Goal: Task Accomplishment & Management: Manage account settings

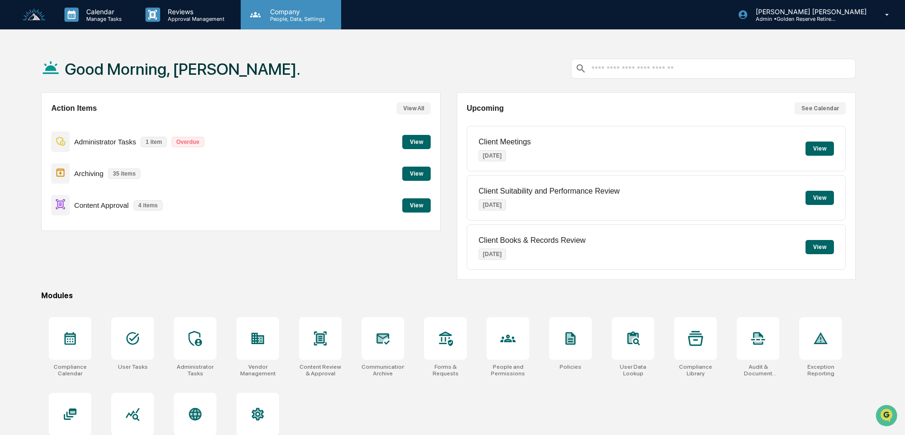
click at [263, 16] on p "People, Data, Settings" at bounding box center [295, 19] width 67 height 7
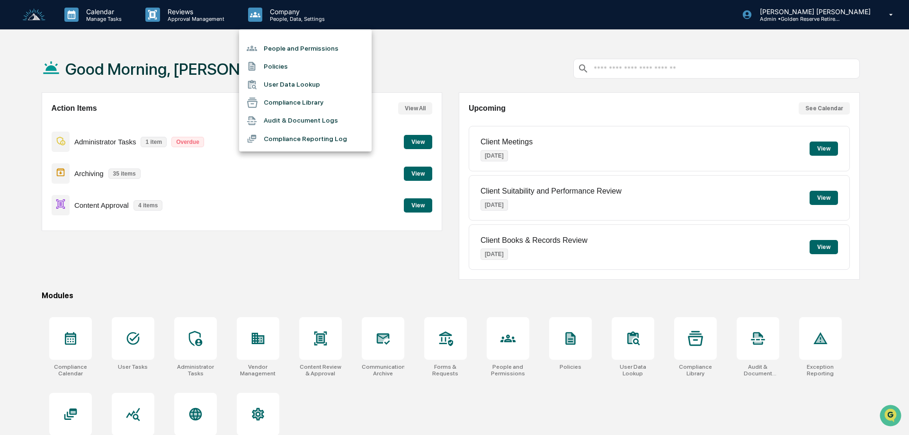
click at [273, 51] on li "People and Permissions" at bounding box center [305, 48] width 133 height 18
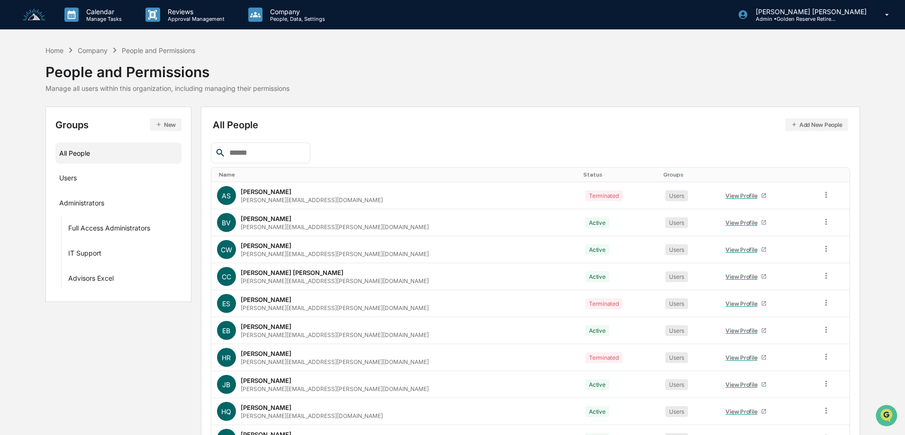
click at [27, 13] on img at bounding box center [34, 15] width 23 height 13
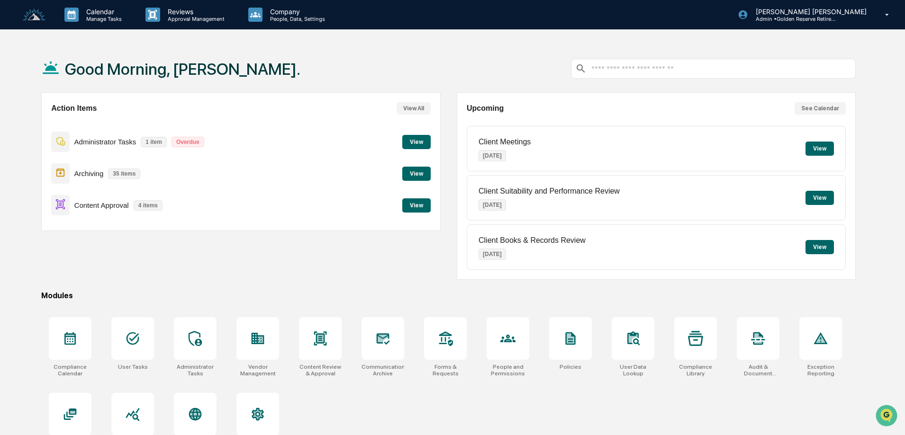
click at [413, 143] on button "View" at bounding box center [416, 142] width 28 height 14
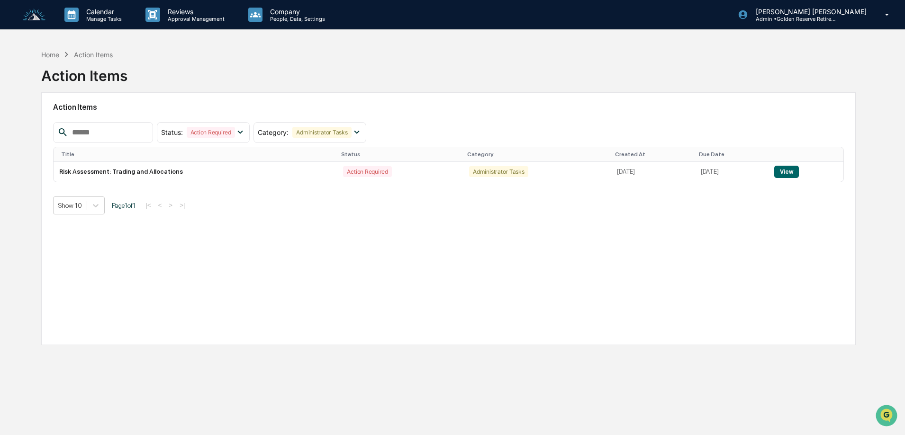
click at [33, 13] on img at bounding box center [34, 15] width 23 height 13
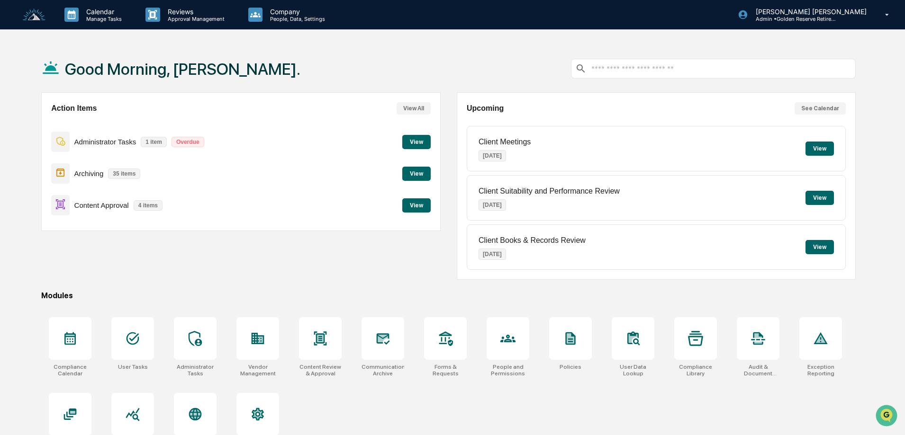
click at [419, 141] on button "View" at bounding box center [416, 142] width 28 height 14
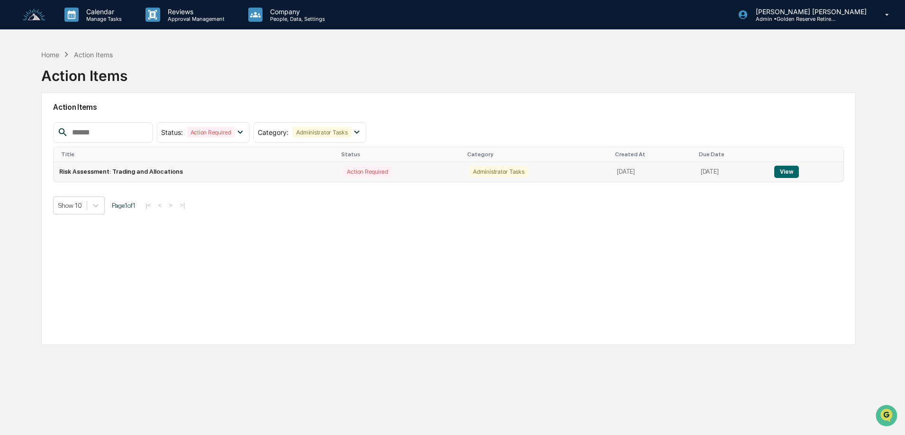
click at [796, 166] on button "View" at bounding box center [786, 172] width 24 height 12
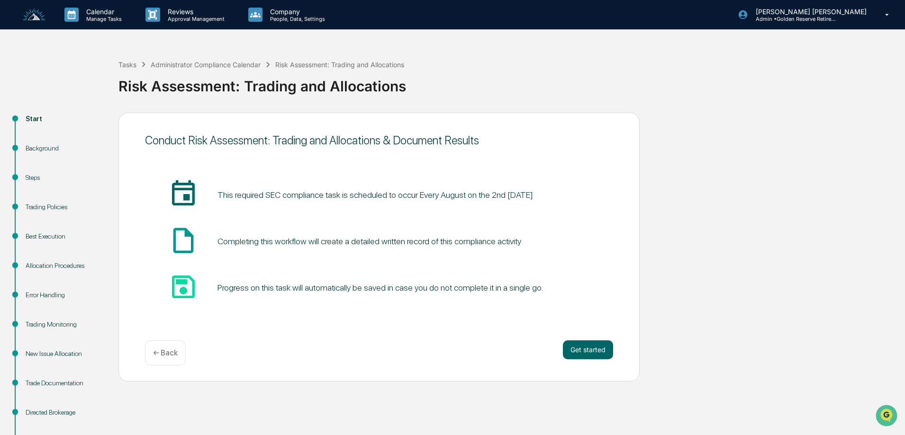
click at [31, 19] on img at bounding box center [34, 15] width 23 height 13
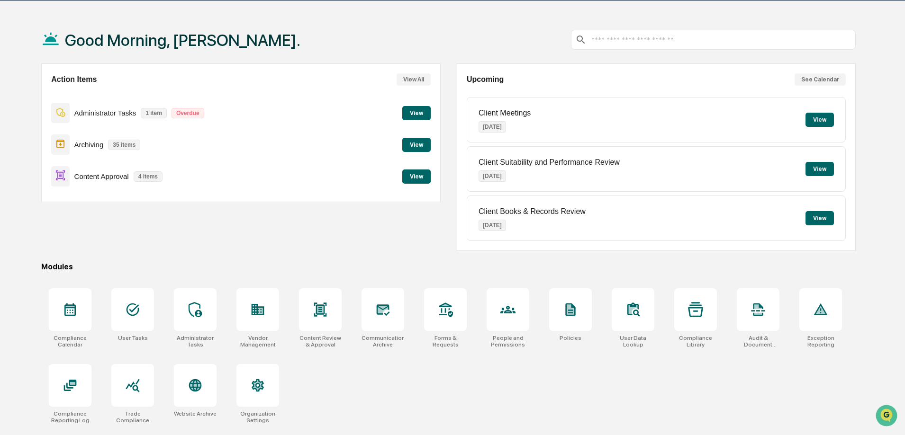
scroll to position [45, 0]
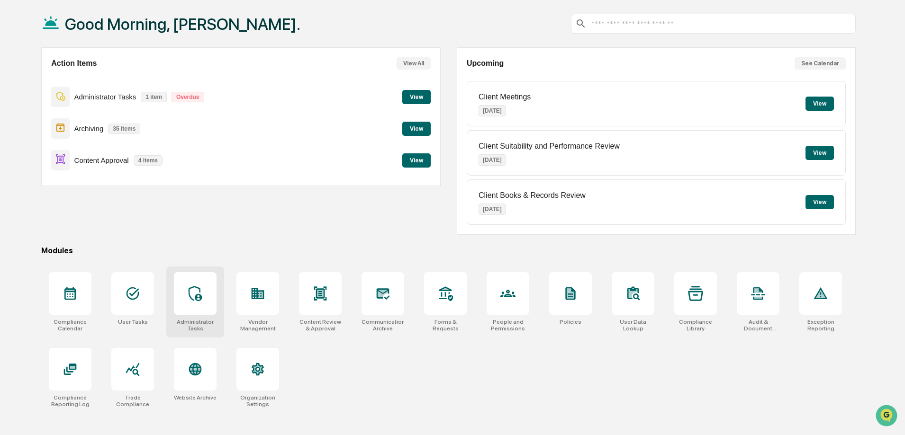
click at [185, 306] on div at bounding box center [195, 293] width 43 height 43
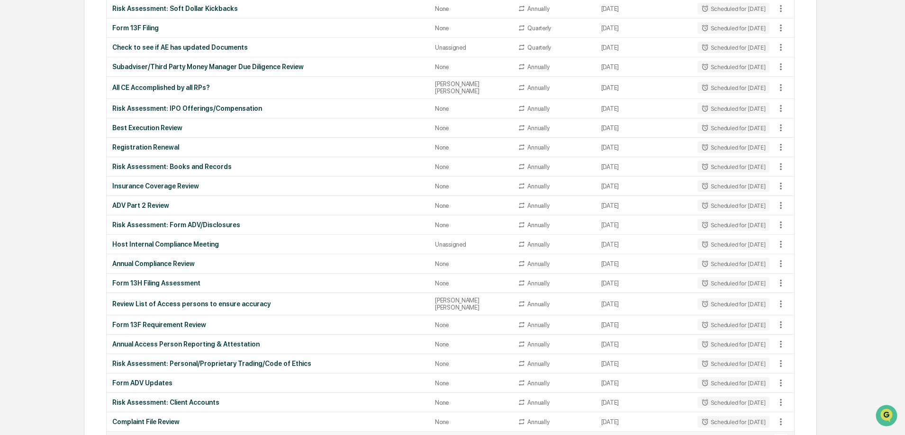
scroll to position [710, 0]
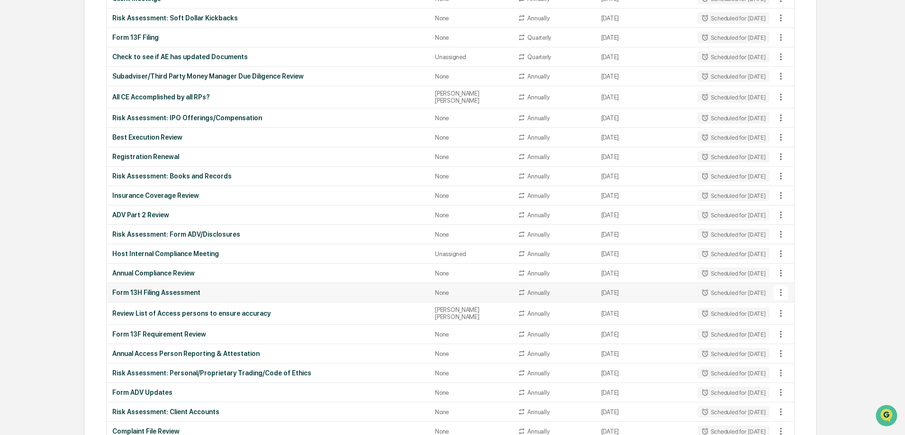
click at [778, 288] on icon at bounding box center [780, 293] width 10 height 10
click at [819, 339] on li "Delete Task" at bounding box center [816, 339] width 76 height 18
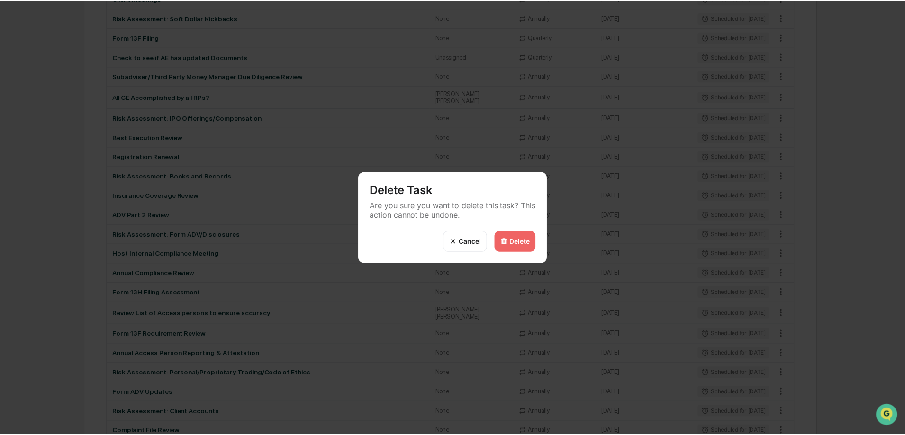
scroll to position [710, 0]
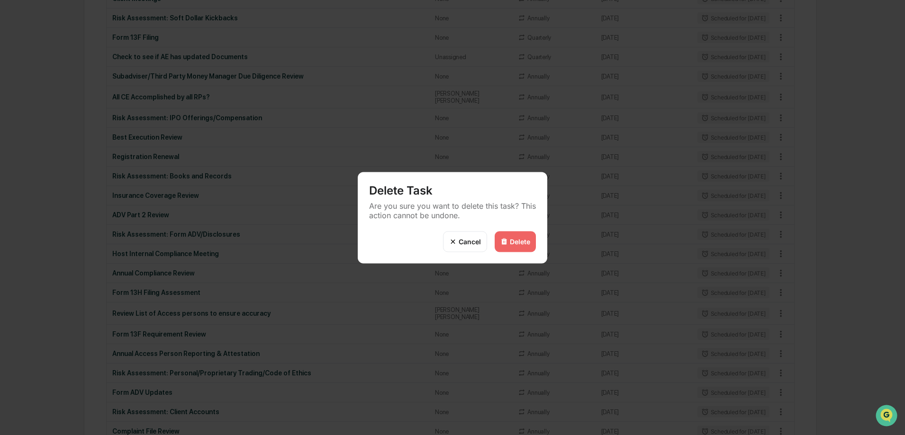
click at [517, 239] on div "Delete" at bounding box center [520, 242] width 20 height 8
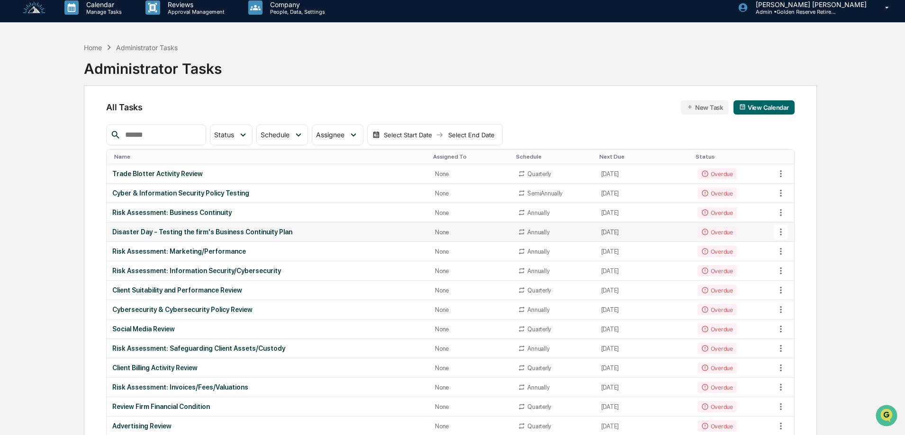
scroll to position [0, 0]
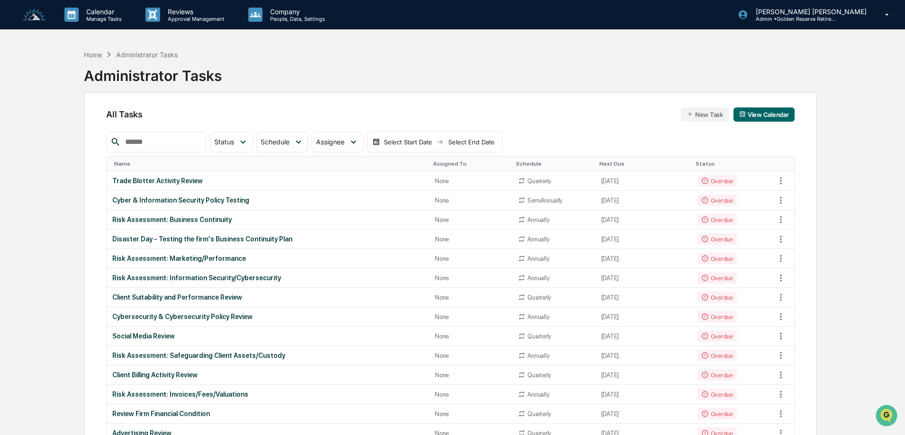
click at [38, 18] on img at bounding box center [34, 15] width 23 height 13
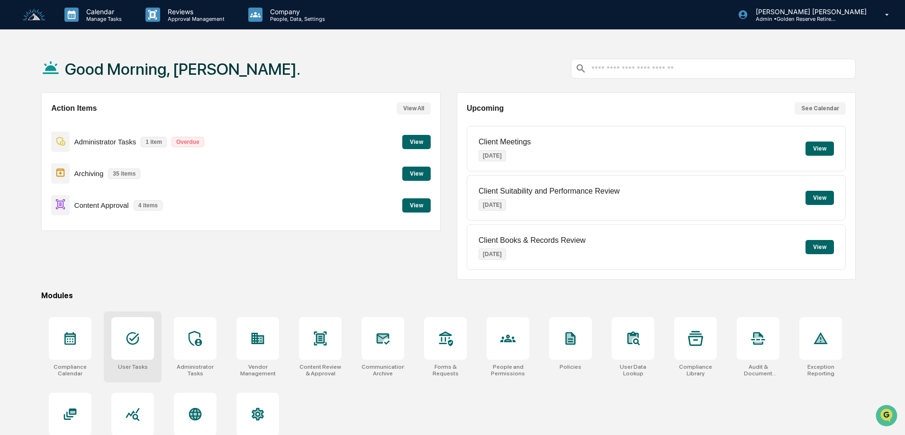
click at [144, 341] on div at bounding box center [132, 338] width 43 height 43
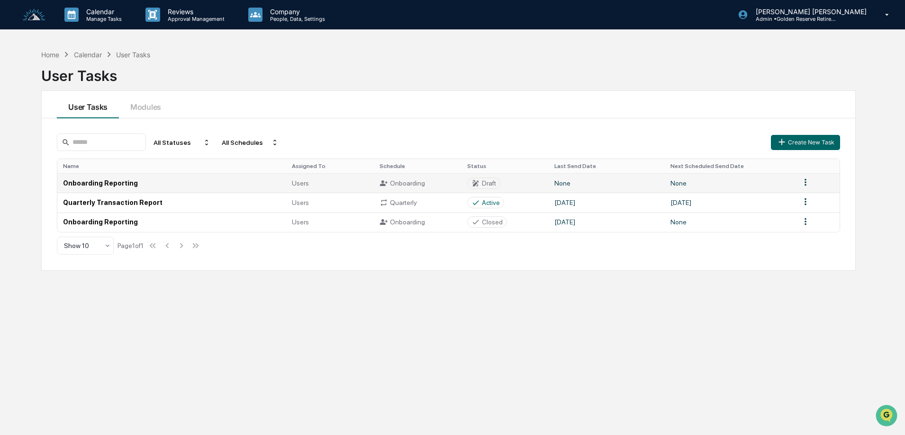
click at [83, 184] on td "Onboarding Reporting" at bounding box center [171, 182] width 229 height 19
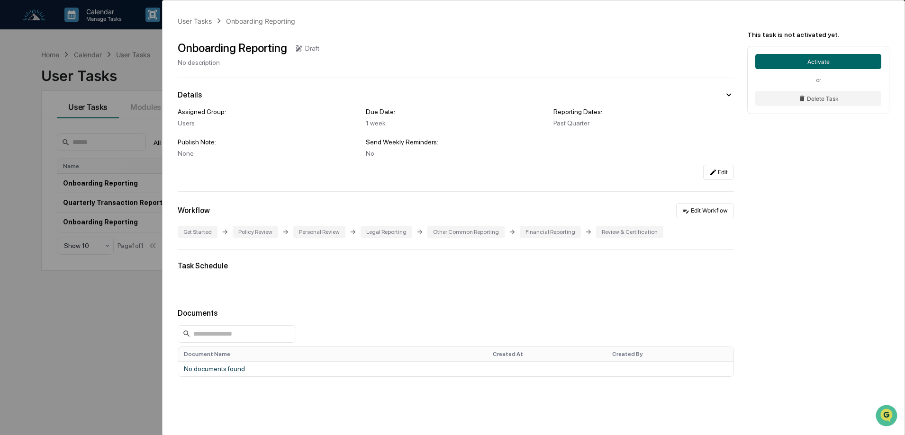
click at [252, 235] on div "Policy Review" at bounding box center [255, 232] width 45 height 12
click at [261, 236] on div "Policy Review" at bounding box center [255, 232] width 45 height 12
click at [261, 231] on div "Policy Review" at bounding box center [255, 232] width 45 height 12
click at [704, 211] on button "Edit Workflow" at bounding box center [705, 210] width 58 height 15
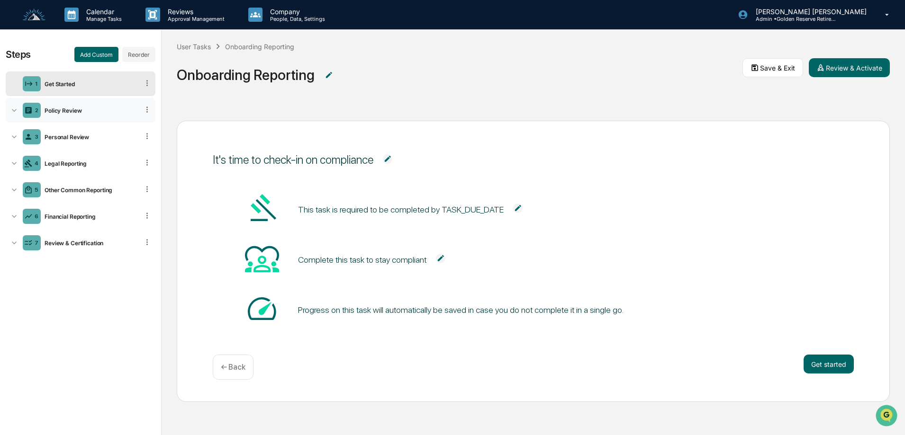
click at [81, 106] on div "2 Policy Review" at bounding box center [81, 110] width 150 height 25
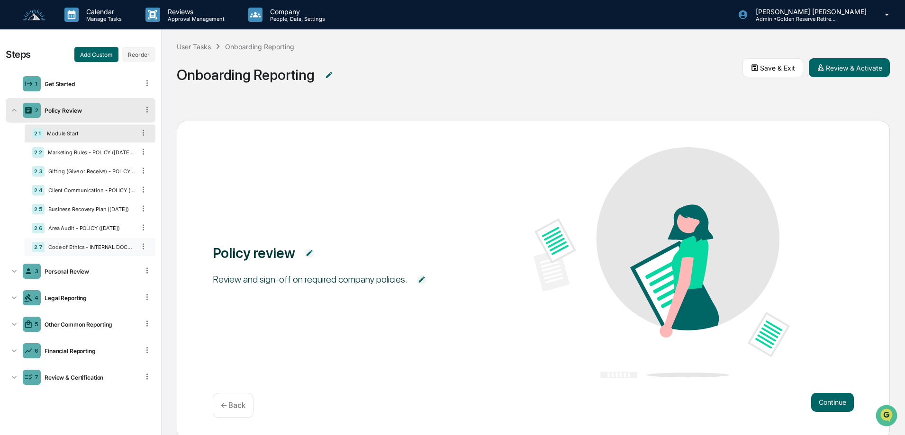
click at [103, 247] on div "Code of Ethics - INTERNAL DOCUMENT (2025)" at bounding box center [90, 247] width 90 height 7
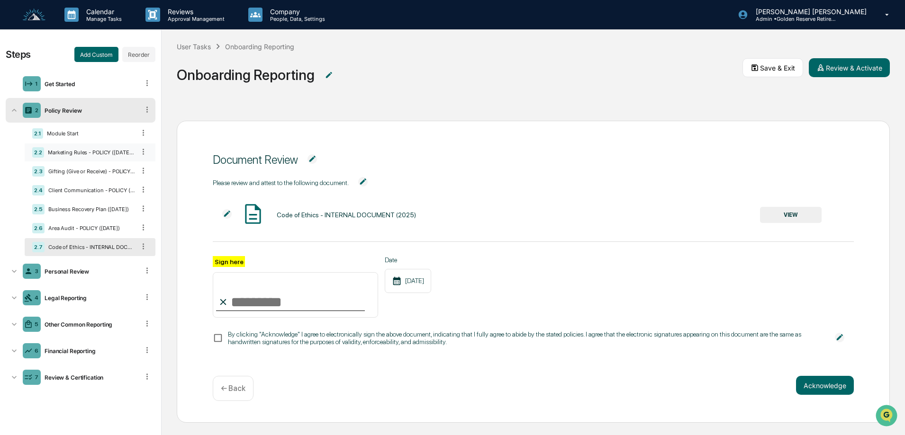
click at [77, 155] on div "Marketing Rules - POLICY ([DATE]) (1)" at bounding box center [89, 152] width 91 height 7
click at [87, 169] on div "Gifting (Give or Receive) - POLICY ([DATE])" at bounding box center [90, 171] width 90 height 7
click at [90, 180] on div "2.3 Gifting (Give or Receive) - POLICY ([DATE])" at bounding box center [90, 171] width 131 height 18
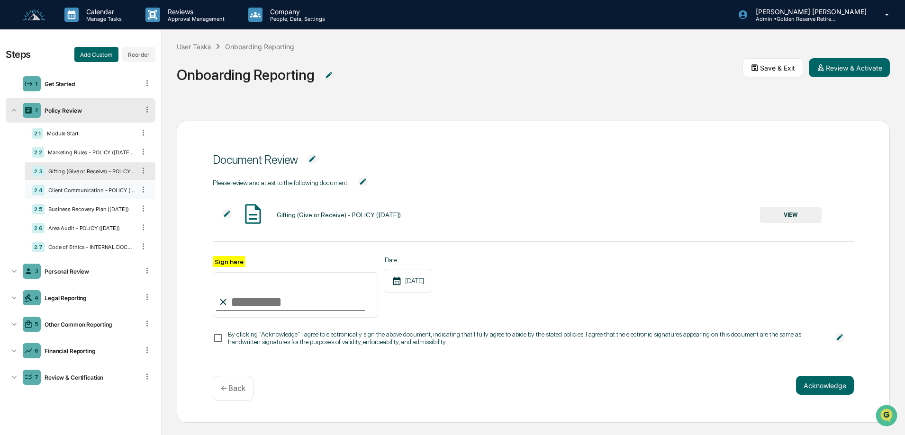
click at [95, 190] on div "Client Communication - POLICY ([DATE]) (1)" at bounding box center [90, 190] width 90 height 7
click at [97, 207] on div "Business Recovery Plan ([DATE])" at bounding box center [90, 209] width 90 height 7
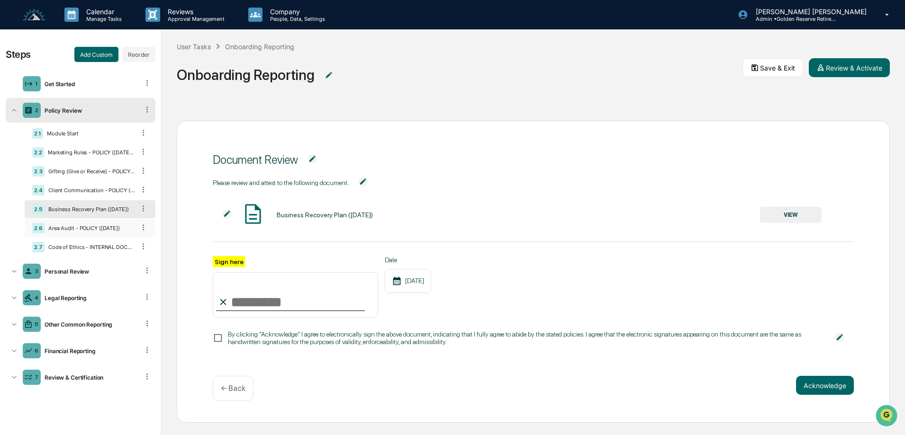
click at [96, 228] on div "Area Audit - POLICY ([DATE])" at bounding box center [90, 228] width 90 height 7
click at [52, 272] on div "Personal Review" at bounding box center [90, 271] width 98 height 7
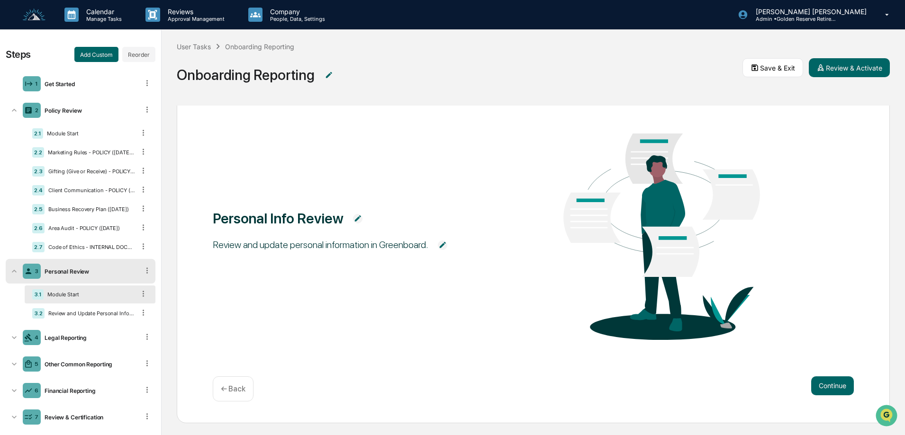
scroll to position [54, 0]
click at [77, 338] on div "Legal Reporting" at bounding box center [90, 337] width 98 height 7
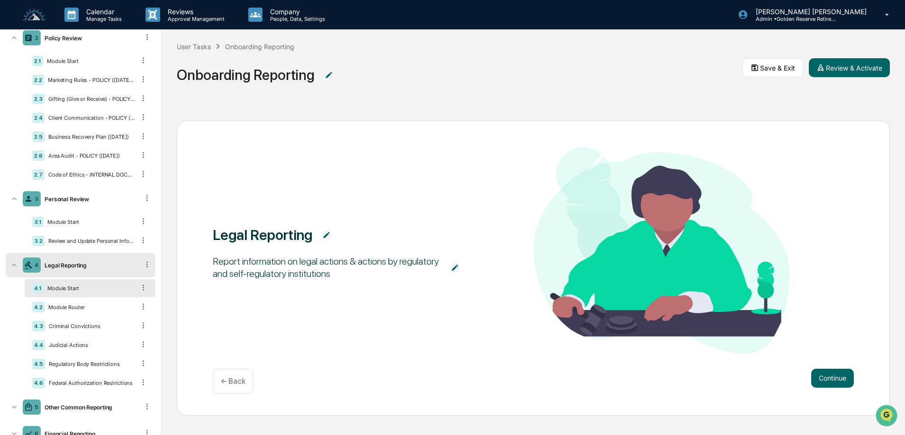
scroll to position [0, 0]
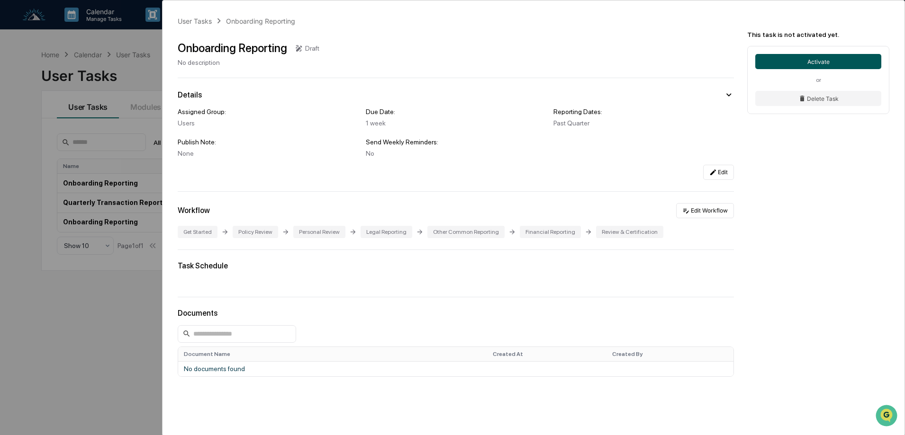
click at [822, 60] on button "Activate" at bounding box center [818, 61] width 126 height 15
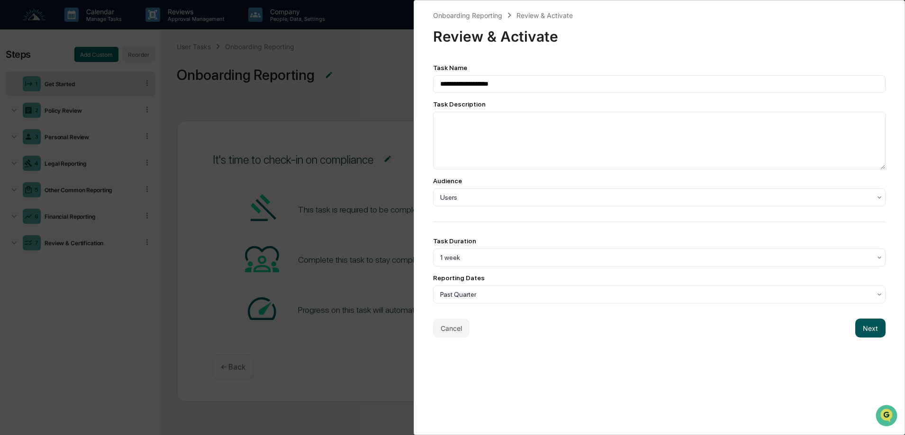
click at [873, 327] on button "Next" at bounding box center [870, 328] width 30 height 19
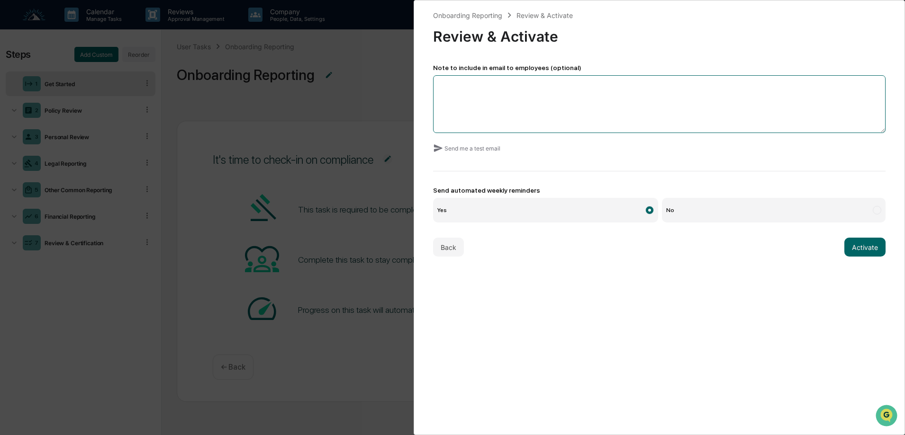
click at [462, 91] on textarea at bounding box center [659, 104] width 452 height 58
type textarea "**********"
click at [852, 247] on button "Activate" at bounding box center [864, 247] width 41 height 19
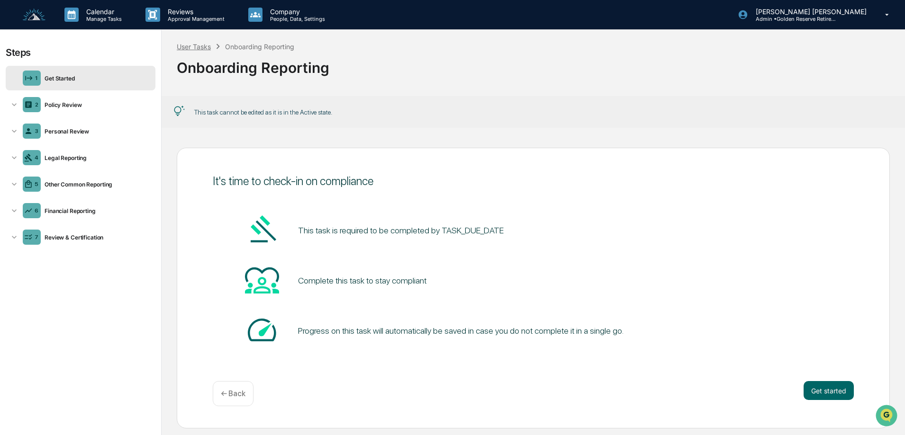
click at [195, 48] on div "User Tasks" at bounding box center [194, 47] width 34 height 8
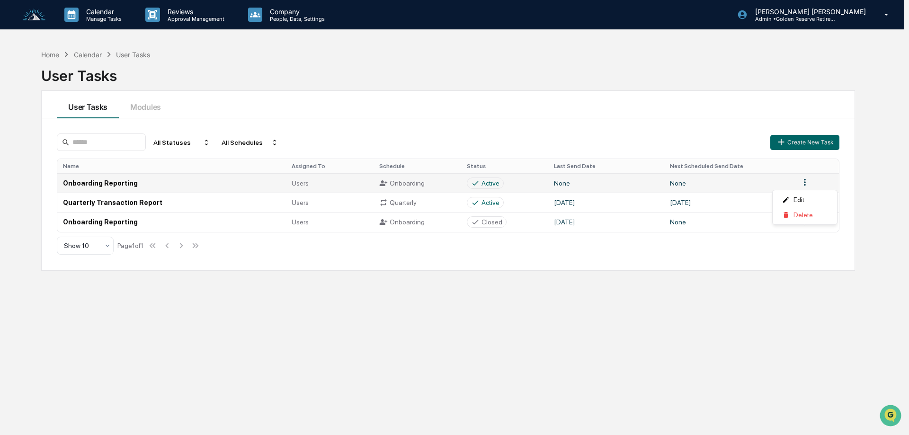
click at [807, 184] on html "Calendar Manage Tasks Reviews Approval Management Company People, Data, Setting…" at bounding box center [454, 217] width 909 height 435
click at [756, 207] on html "Calendar Manage Tasks Reviews Approval Management Company People, Data, Setting…" at bounding box center [454, 217] width 909 height 435
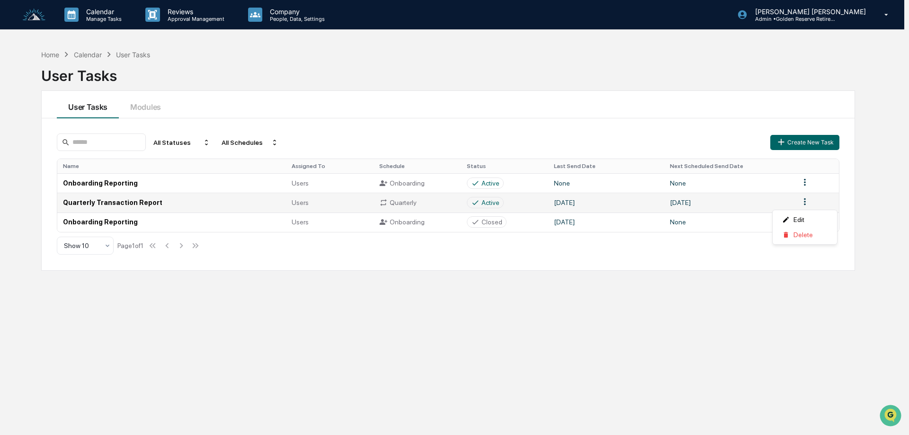
click at [806, 203] on html "Calendar Manage Tasks Reviews Approval Management Company People, Data, Setting…" at bounding box center [454, 217] width 909 height 435
click at [794, 217] on div "Edit" at bounding box center [805, 219] width 61 height 15
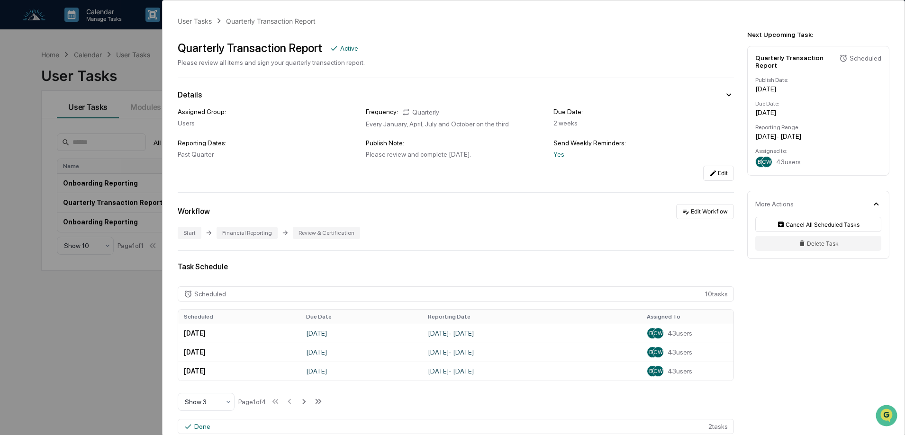
click at [54, 334] on div "User Tasks Quarterly Transaction Report Quarterly Transaction Report Active Ple…" at bounding box center [452, 217] width 905 height 435
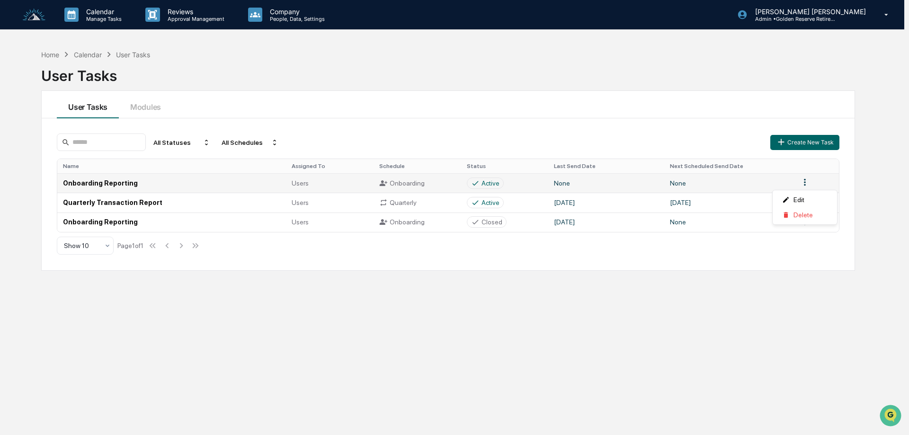
click at [802, 183] on html "Calendar Manage Tasks Reviews Approval Management Company People, Data, Setting…" at bounding box center [454, 217] width 909 height 435
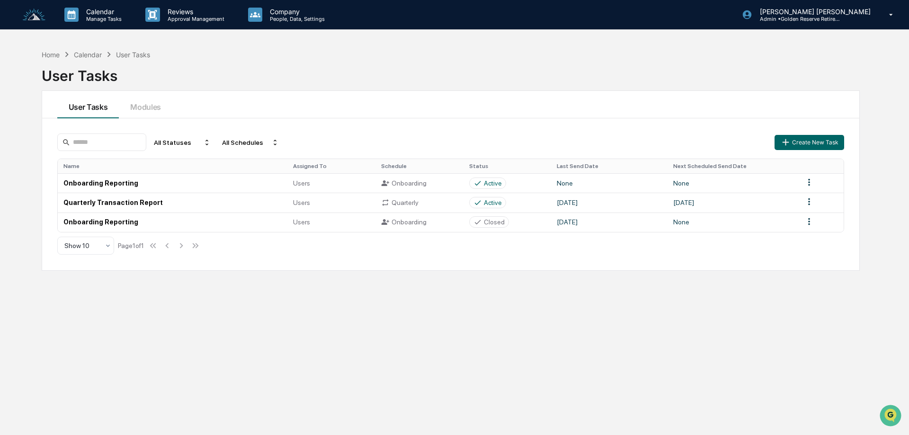
click at [557, 99] on html "Calendar Manage Tasks Reviews Approval Management Company People, Data, Setting…" at bounding box center [454, 217] width 909 height 435
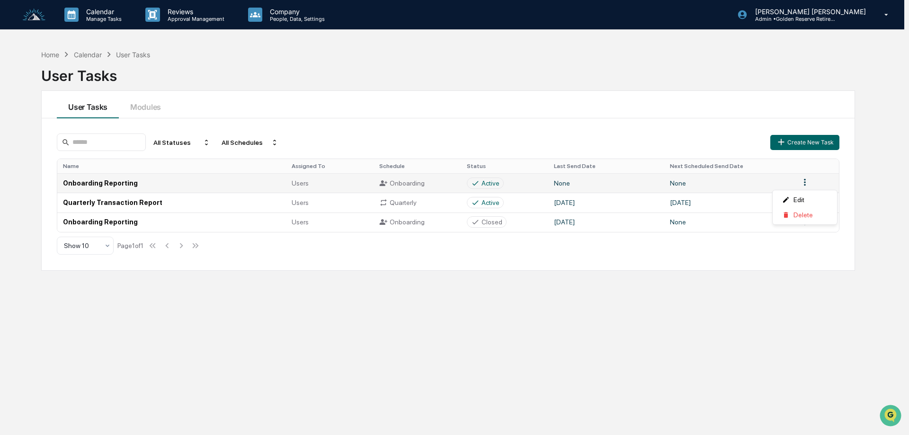
click at [800, 181] on html "Calendar Manage Tasks Reviews Approval Management Company People, Data, Setting…" at bounding box center [454, 217] width 909 height 435
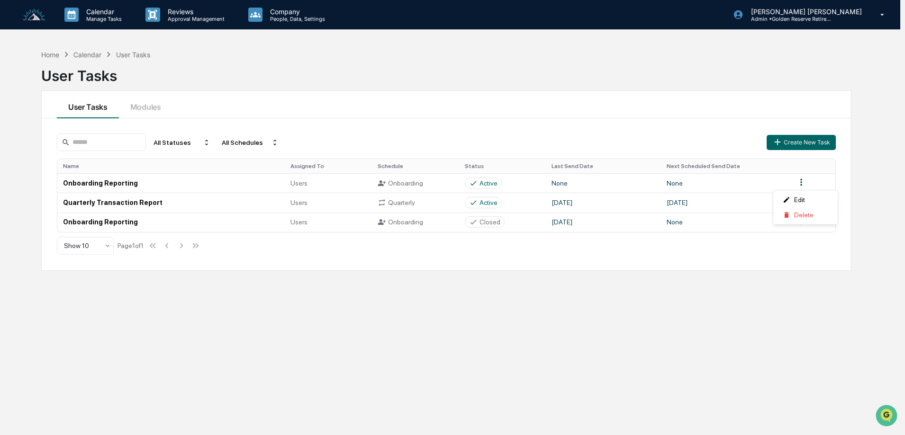
click at [801, 143] on html "Calendar Manage Tasks Reviews Approval Management Company People, Data, Setting…" at bounding box center [452, 217] width 905 height 435
click at [797, 143] on button "Create New Task" at bounding box center [805, 142] width 69 height 15
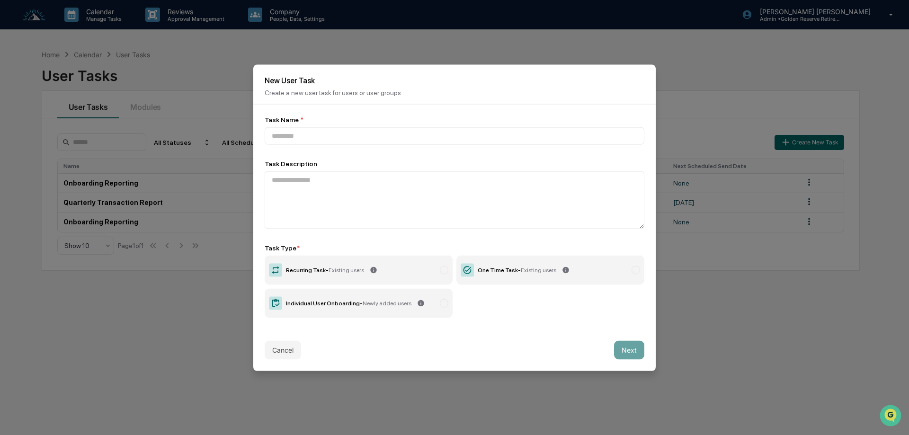
click at [323, 306] on div "Individual User Onboarding - Newly added users" at bounding box center [349, 303] width 126 height 7
click at [302, 137] on input at bounding box center [455, 136] width 380 height 18
type input "**********"
click at [334, 185] on textarea at bounding box center [455, 200] width 380 height 58
type textarea "**********"
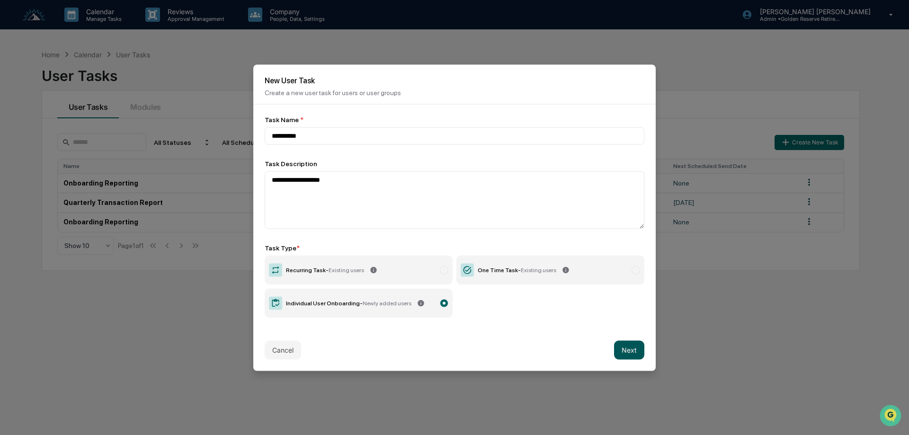
click at [629, 344] on button "Next" at bounding box center [629, 350] width 30 height 19
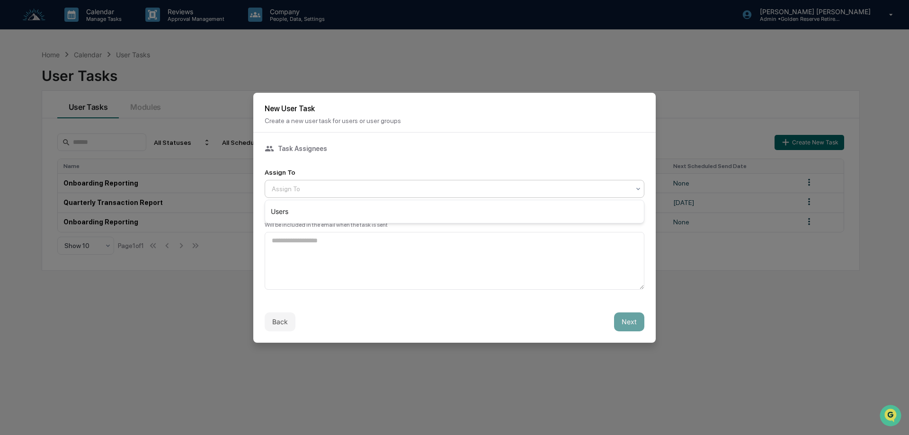
click at [302, 189] on div at bounding box center [451, 188] width 358 height 9
click at [419, 338] on div "Back Next" at bounding box center [454, 322] width 403 height 42
click at [274, 324] on button "Back" at bounding box center [280, 322] width 31 height 19
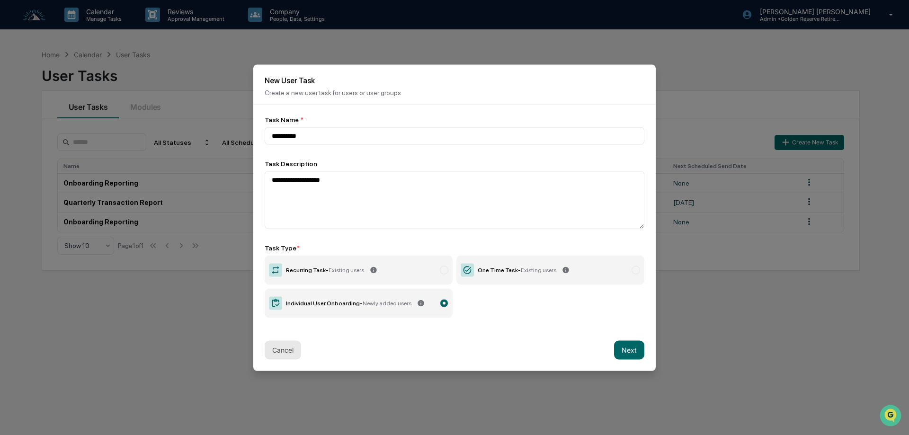
click at [288, 352] on button "Cancel" at bounding box center [283, 350] width 36 height 19
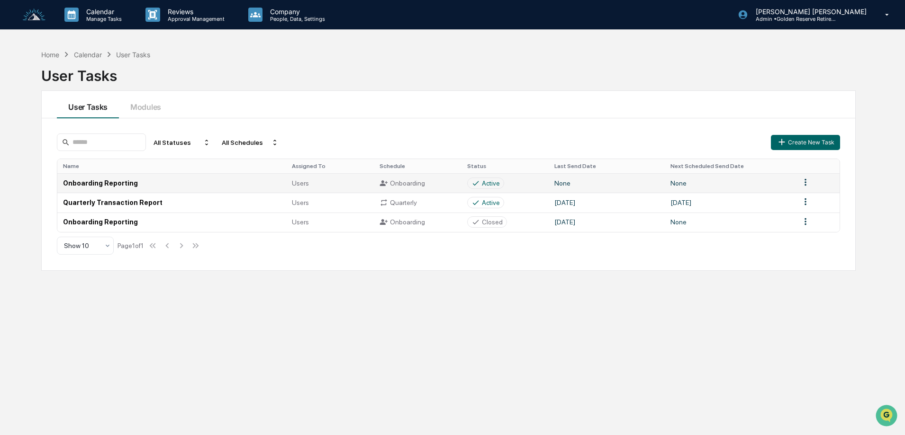
click at [805, 178] on html "Calendar Manage Tasks Reviews Approval Management Company People, Data, Setting…" at bounding box center [452, 217] width 905 height 435
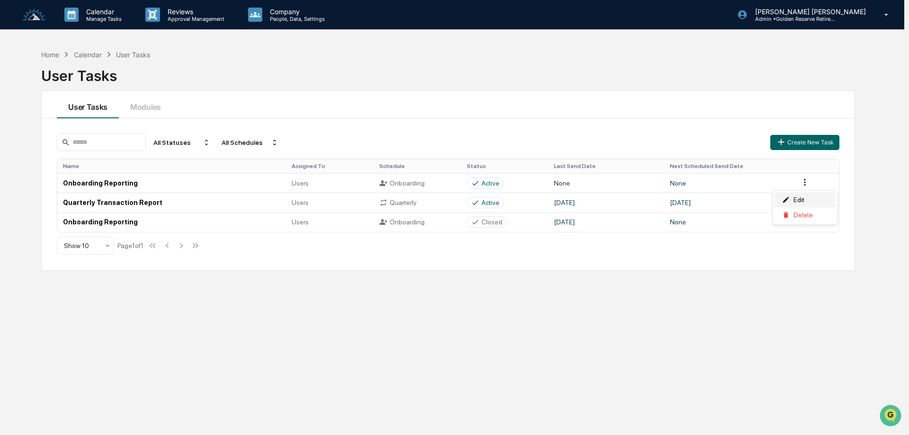
click at [794, 201] on div "Edit" at bounding box center [805, 199] width 61 height 15
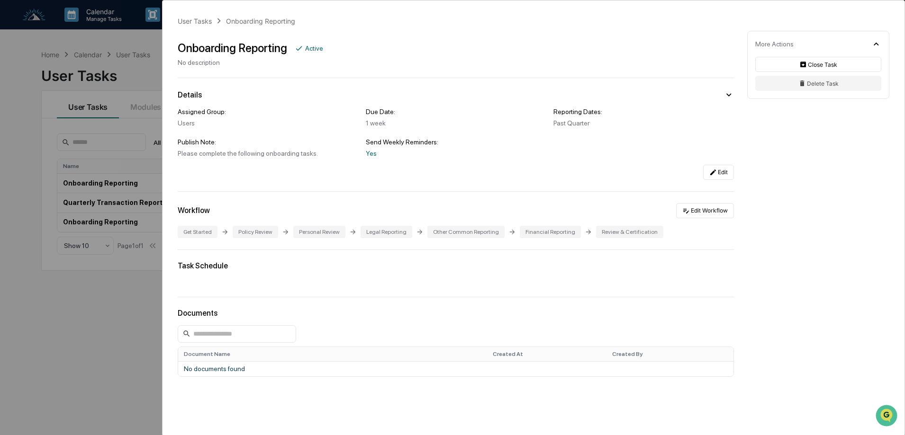
click at [317, 51] on div "Active" at bounding box center [314, 49] width 18 height 8
click at [709, 171] on icon at bounding box center [713, 173] width 8 height 8
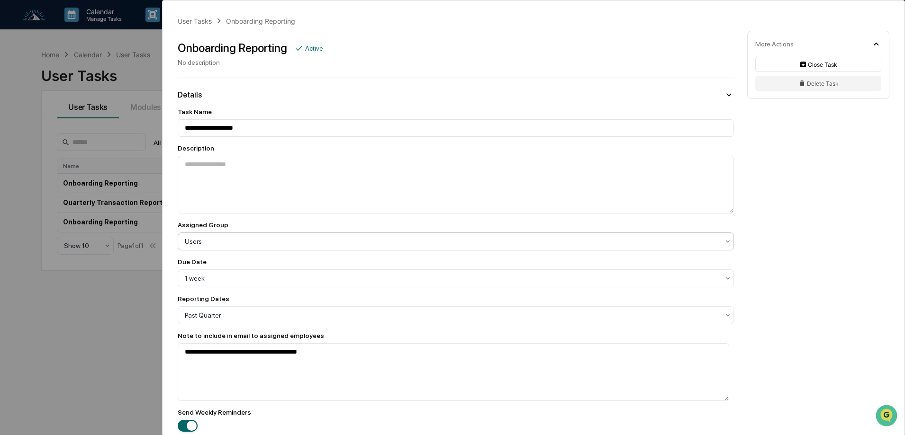
click at [257, 246] on div at bounding box center [452, 241] width 534 height 9
click at [40, 324] on div "**********" at bounding box center [452, 217] width 905 height 435
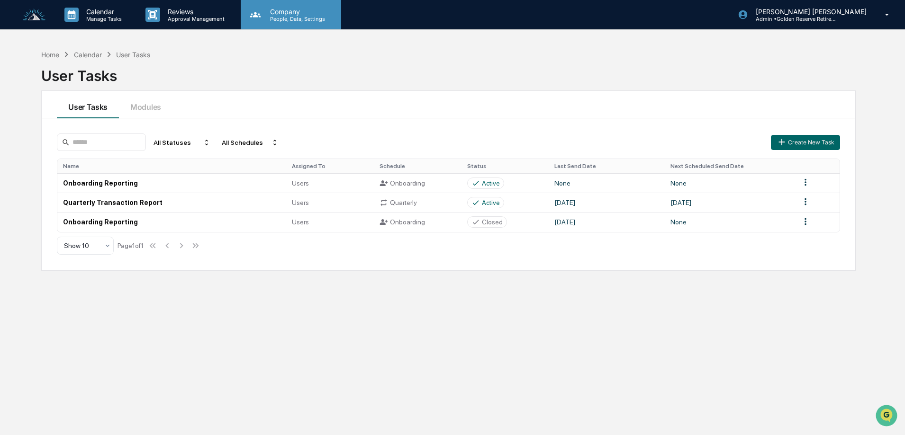
click at [290, 17] on p "People, Data, Settings" at bounding box center [295, 19] width 67 height 7
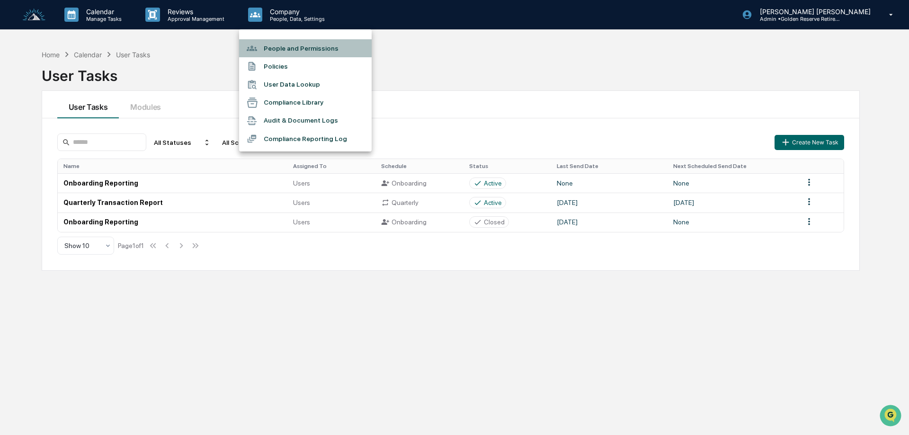
click at [281, 47] on li "People and Permissions" at bounding box center [305, 48] width 133 height 18
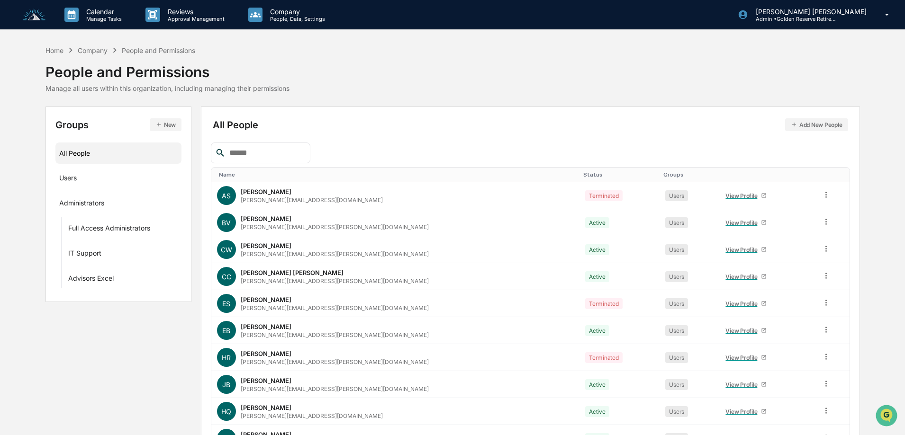
click at [171, 125] on button "New" at bounding box center [166, 124] width 32 height 13
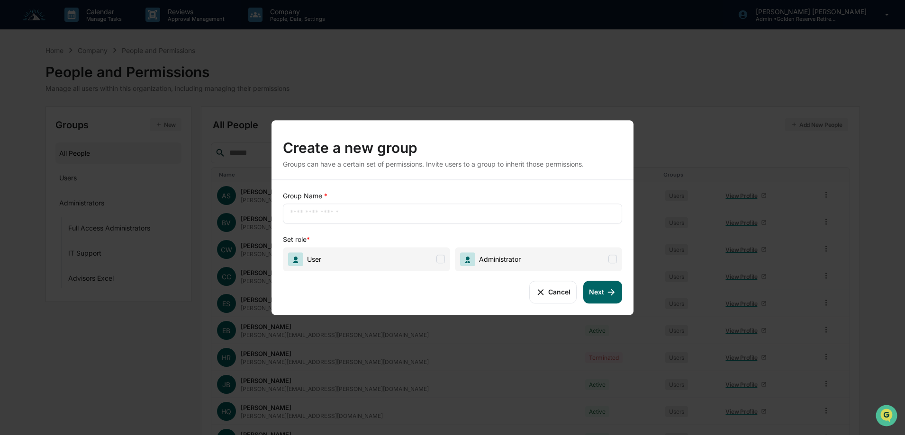
click at [321, 217] on input "text" at bounding box center [452, 213] width 325 height 9
type input "*********"
click at [442, 256] on span at bounding box center [440, 259] width 9 height 9
click at [602, 295] on button "Next" at bounding box center [602, 292] width 39 height 23
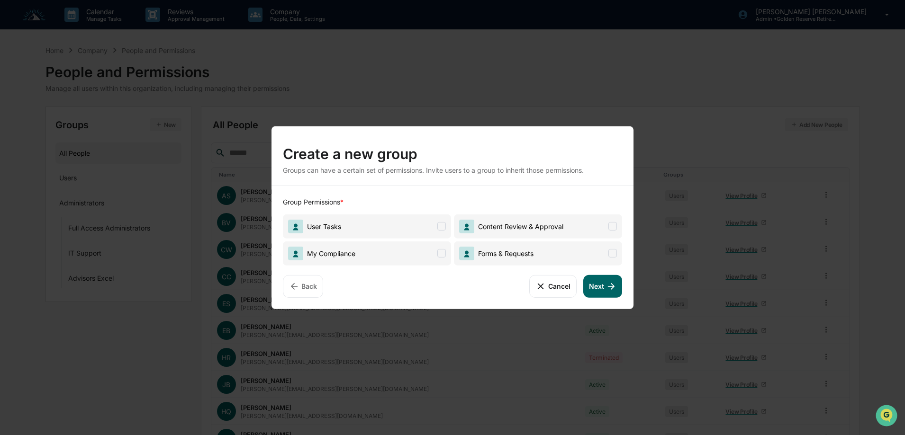
click at [441, 225] on span at bounding box center [441, 226] width 9 height 9
drag, startPoint x: 442, startPoint y: 224, endPoint x: 433, endPoint y: 225, distance: 9.7
click at [442, 224] on icon at bounding box center [441, 226] width 9 height 9
click at [553, 288] on button "Cancel" at bounding box center [552, 286] width 47 height 23
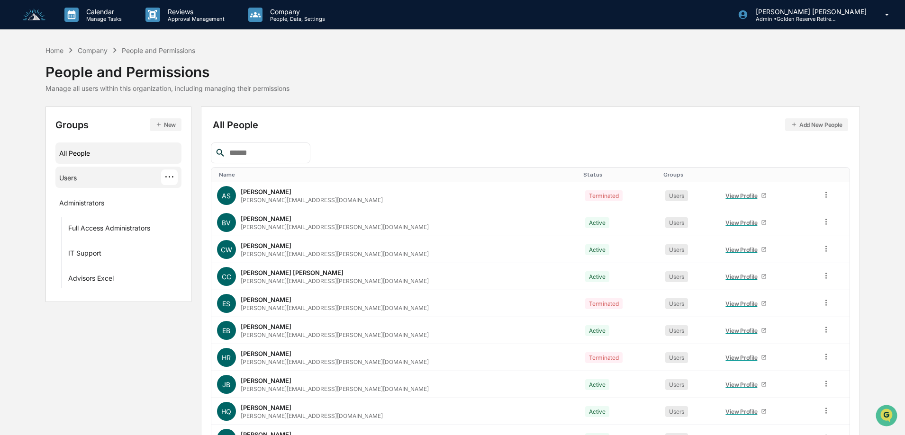
click at [155, 180] on div "Users ···" at bounding box center [118, 178] width 119 height 16
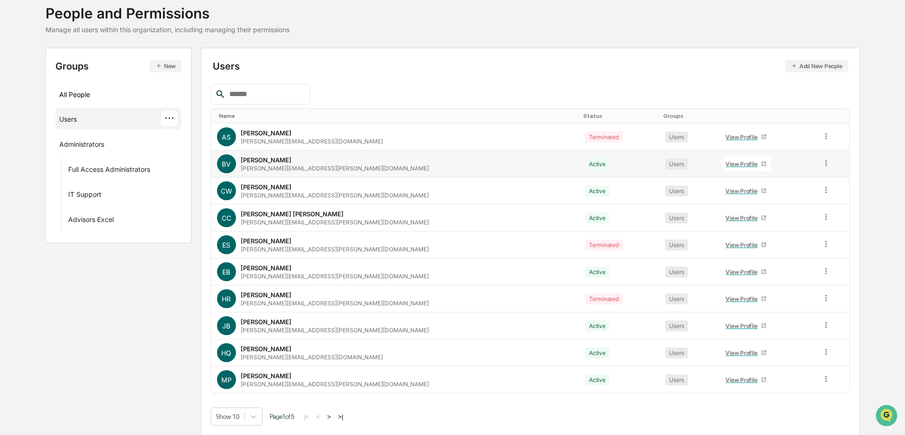
scroll to position [59, 0]
click at [334, 418] on button ">" at bounding box center [328, 417] width 9 height 8
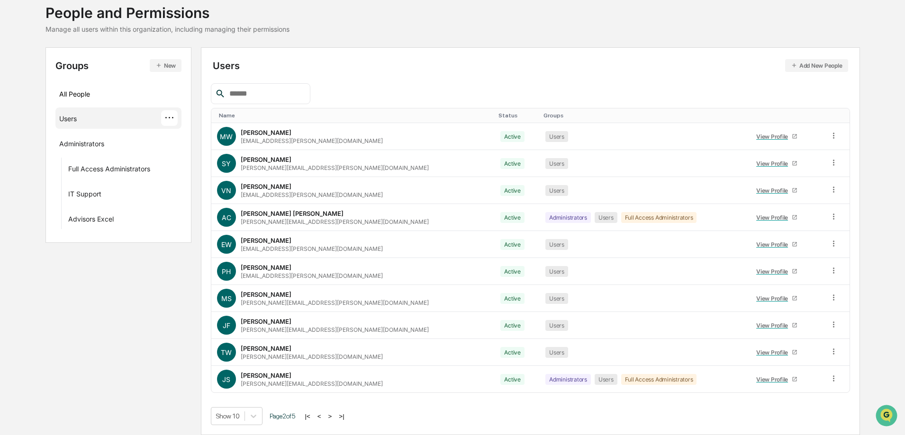
click at [335, 418] on button ">" at bounding box center [329, 417] width 9 height 8
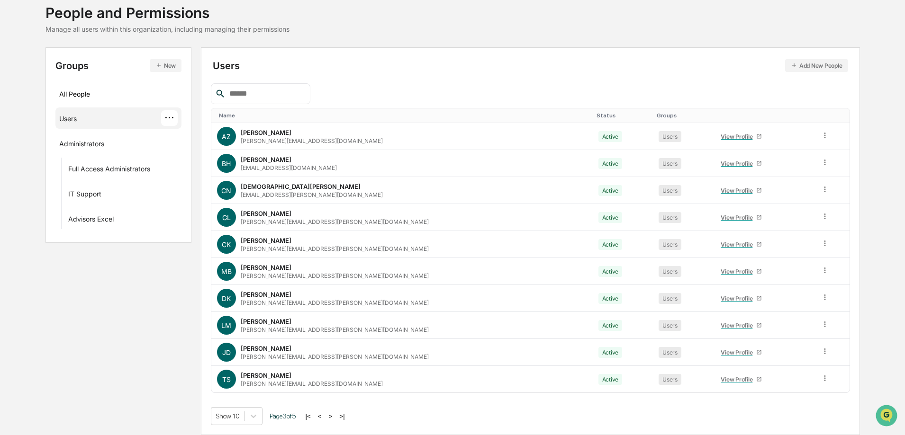
click at [335, 418] on button ">" at bounding box center [330, 417] width 9 height 8
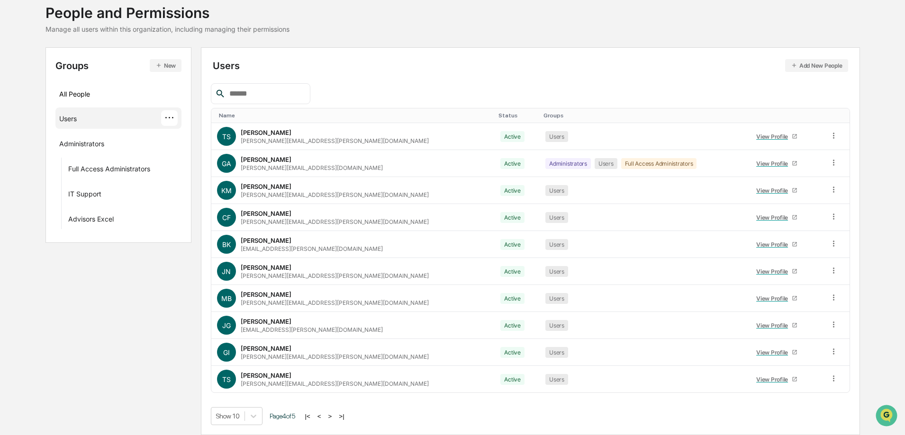
click at [335, 418] on button ">" at bounding box center [329, 417] width 9 height 8
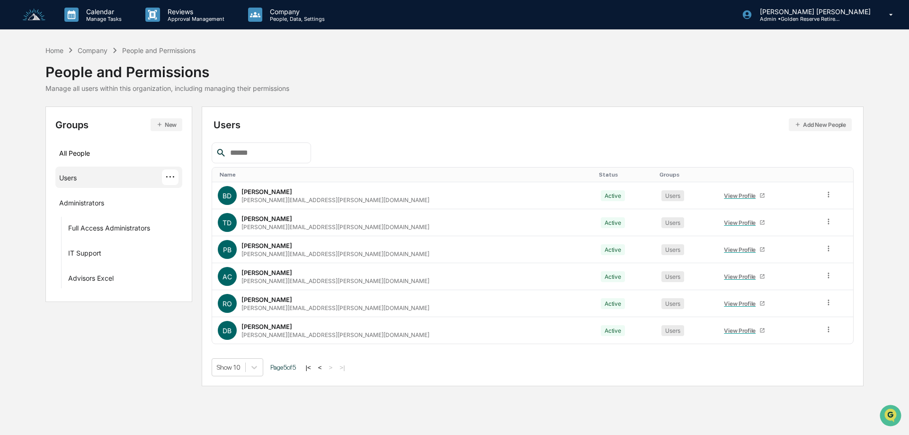
click at [334, 418] on div "Calendar Manage Tasks Reviews Approval Management Company People, Data, Setting…" at bounding box center [454, 217] width 909 height 435
click at [77, 151] on div "All People" at bounding box center [118, 153] width 119 height 16
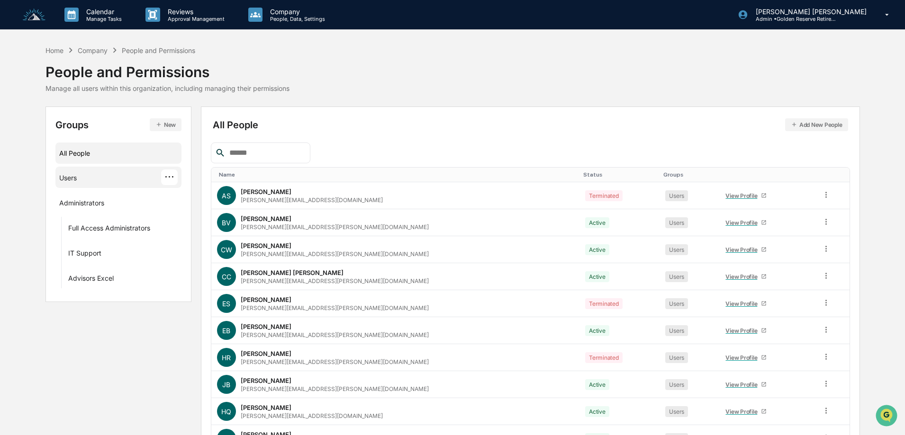
click at [74, 184] on div "Users" at bounding box center [68, 179] width 18 height 11
click at [167, 122] on button "New" at bounding box center [166, 124] width 32 height 13
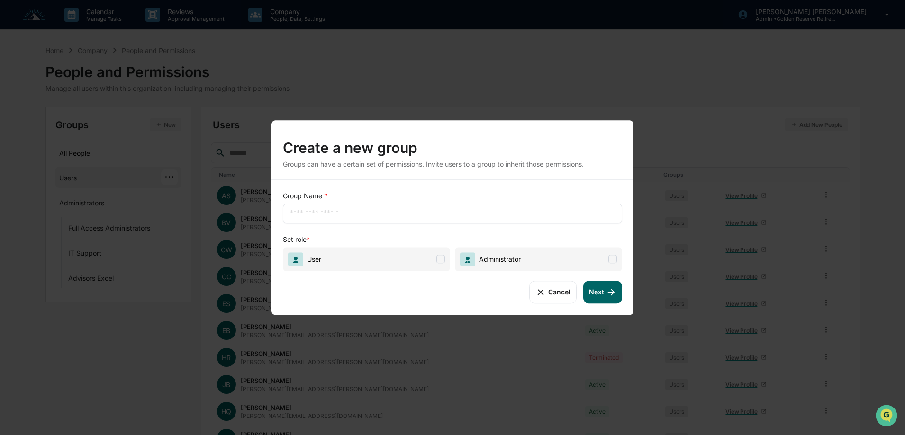
click at [353, 213] on input "text" at bounding box center [452, 213] width 325 height 9
type input "**********"
click at [439, 258] on span at bounding box center [440, 259] width 9 height 9
click at [606, 294] on icon at bounding box center [611, 292] width 10 height 10
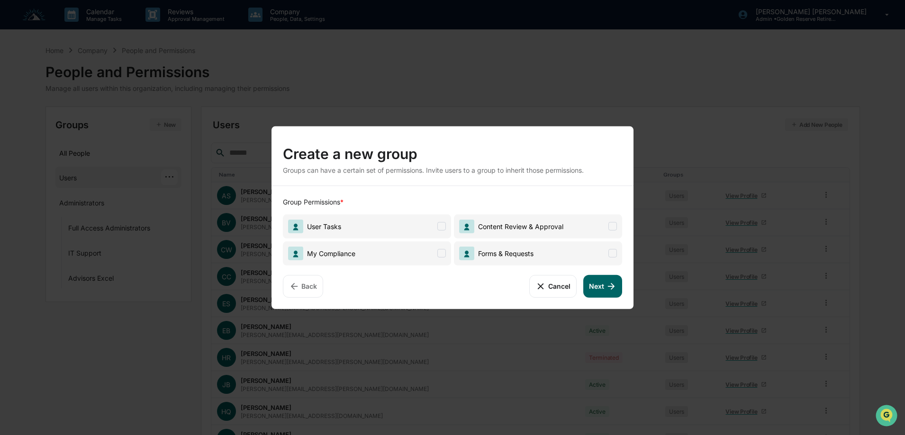
click at [308, 286] on button "Back" at bounding box center [303, 286] width 40 height 23
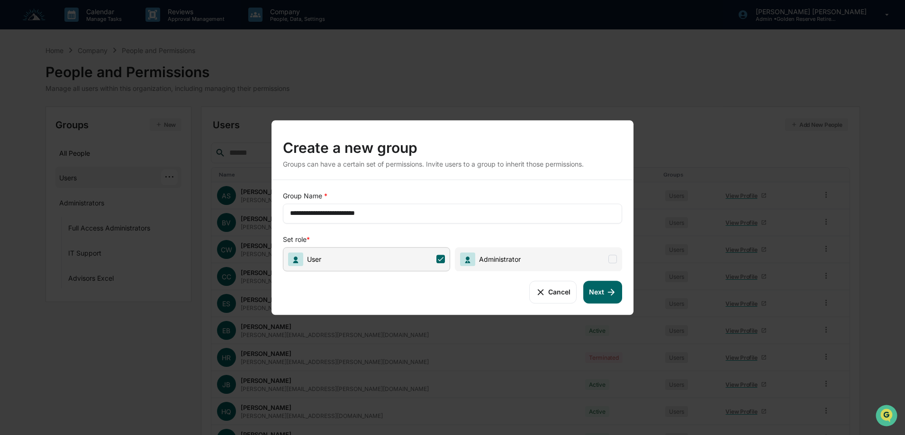
click at [557, 297] on button "Cancel" at bounding box center [552, 292] width 47 height 23
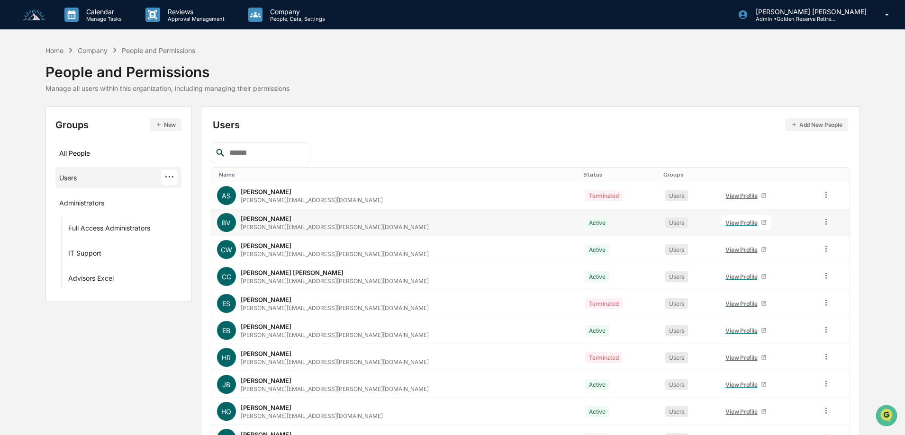
click at [725, 224] on div "View Profile" at bounding box center [743, 222] width 36 height 7
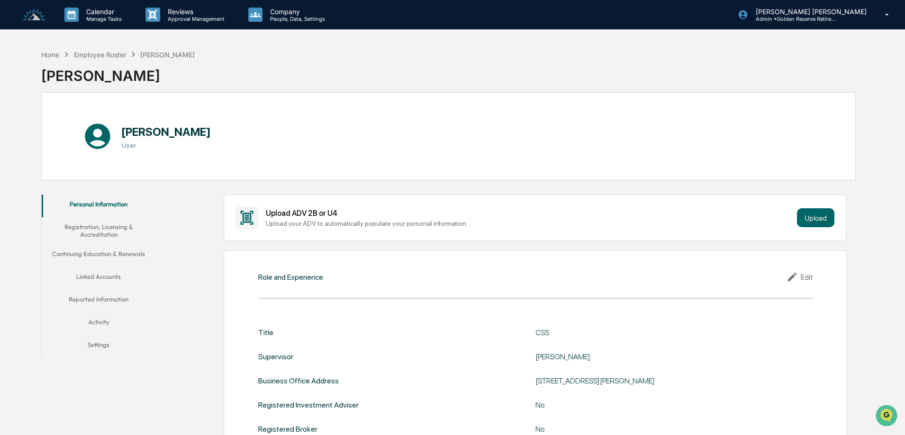
click at [123, 231] on button "Registration, Licensing & Accreditation" at bounding box center [99, 230] width 114 height 27
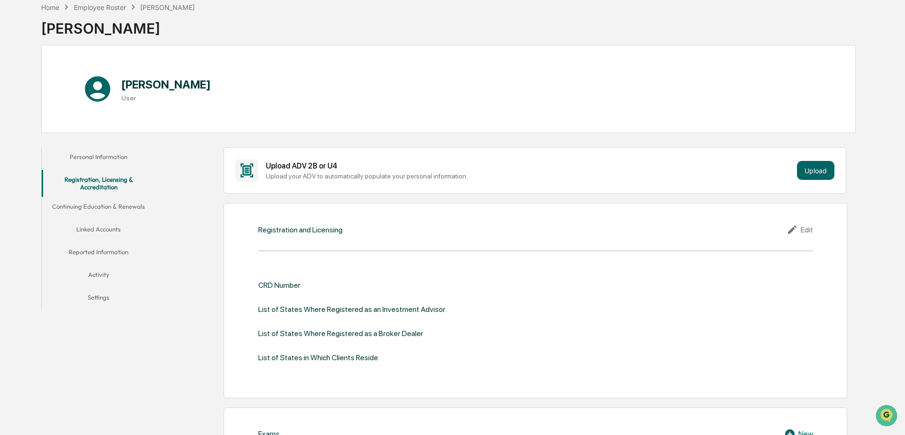
click at [117, 227] on button "Linked Accounts" at bounding box center [99, 231] width 114 height 23
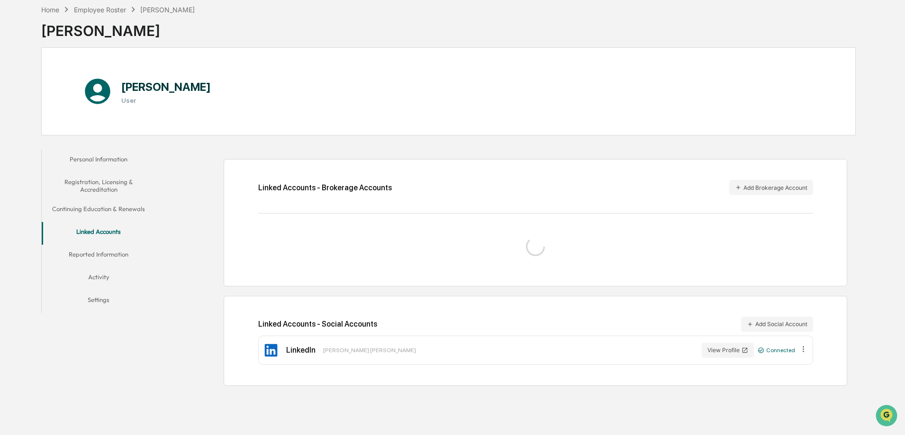
click at [98, 300] on button "Settings" at bounding box center [99, 301] width 114 height 23
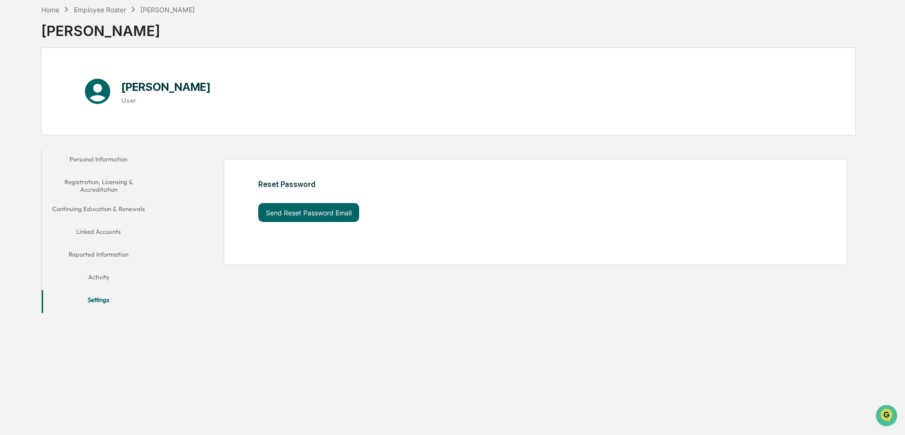
click at [96, 272] on button "Activity" at bounding box center [99, 279] width 114 height 23
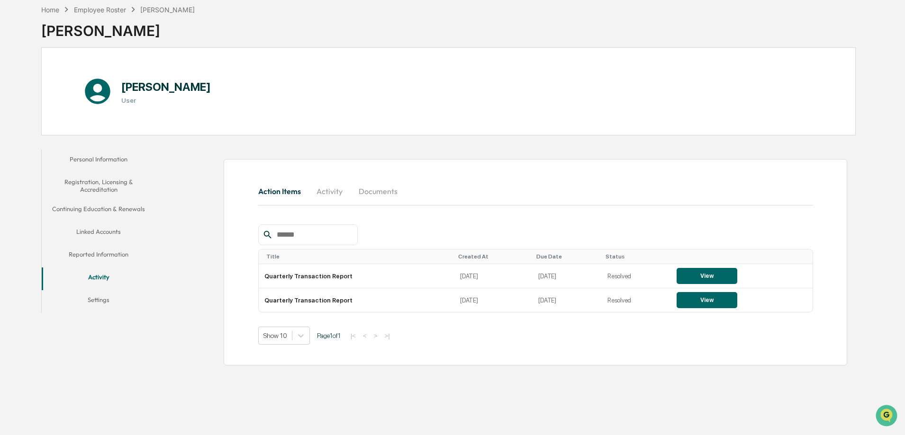
click at [103, 252] on button "Reported Information" at bounding box center [99, 256] width 114 height 23
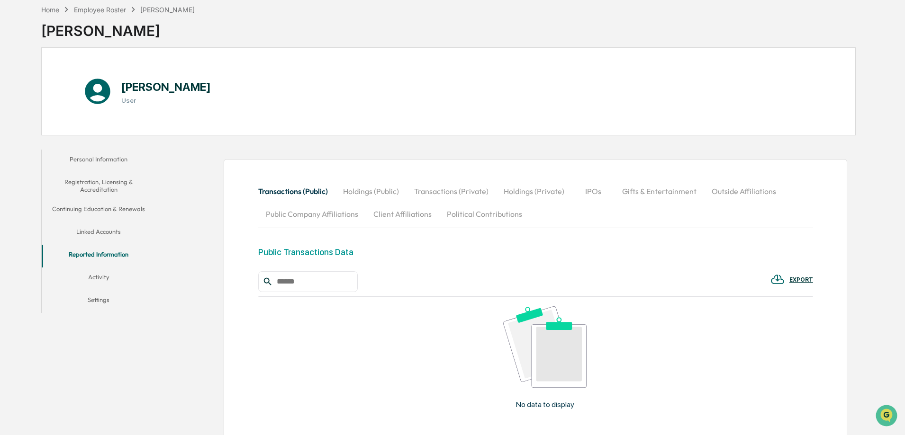
click at [102, 232] on button "Linked Accounts" at bounding box center [99, 233] width 114 height 23
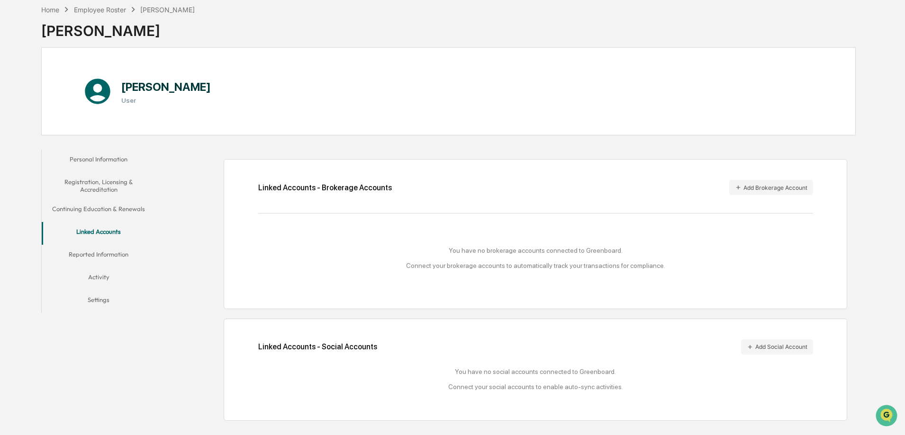
click at [110, 211] on button "Continuing Education & Renewals" at bounding box center [99, 210] width 114 height 23
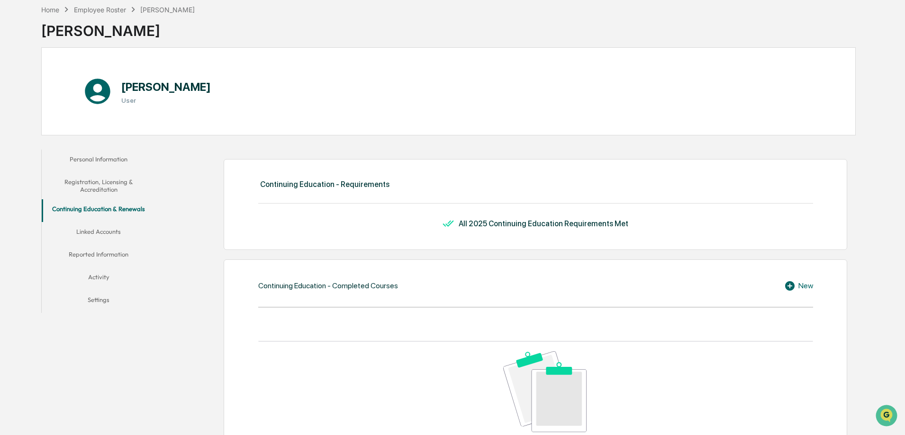
click at [104, 189] on button "Registration, Licensing & Accreditation" at bounding box center [99, 185] width 114 height 27
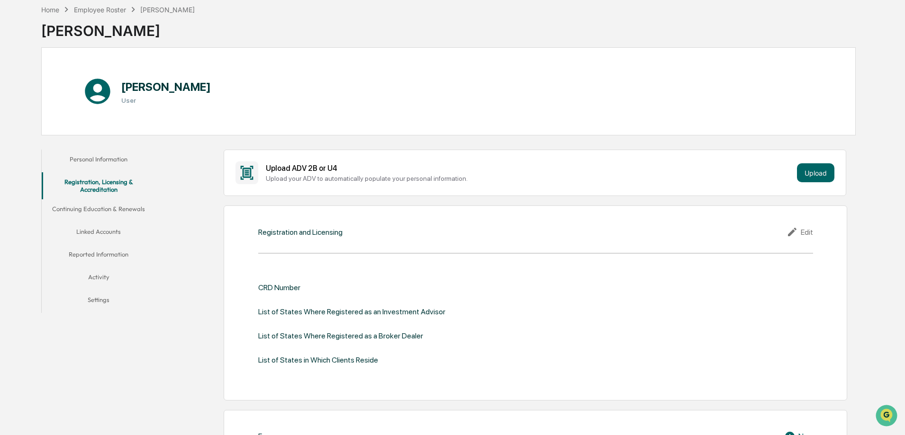
click at [92, 150] on button "Personal Information" at bounding box center [99, 161] width 114 height 23
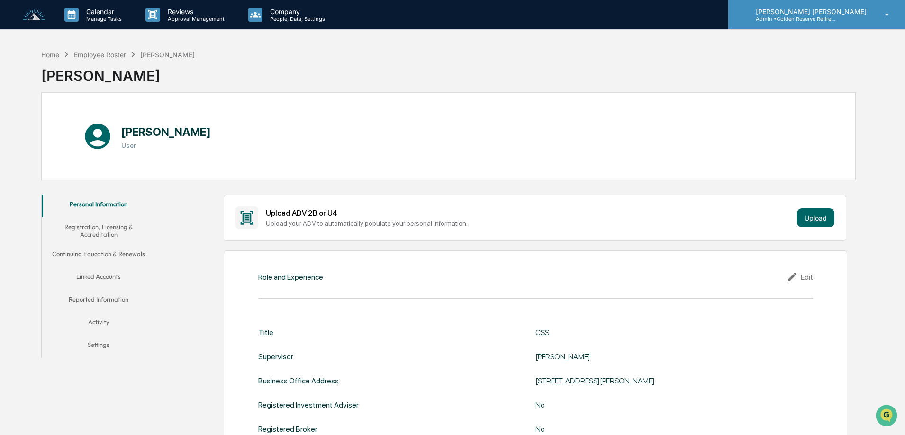
click at [827, 16] on p "Admin • Golden Reserve Retirement" at bounding box center [792, 19] width 88 height 7
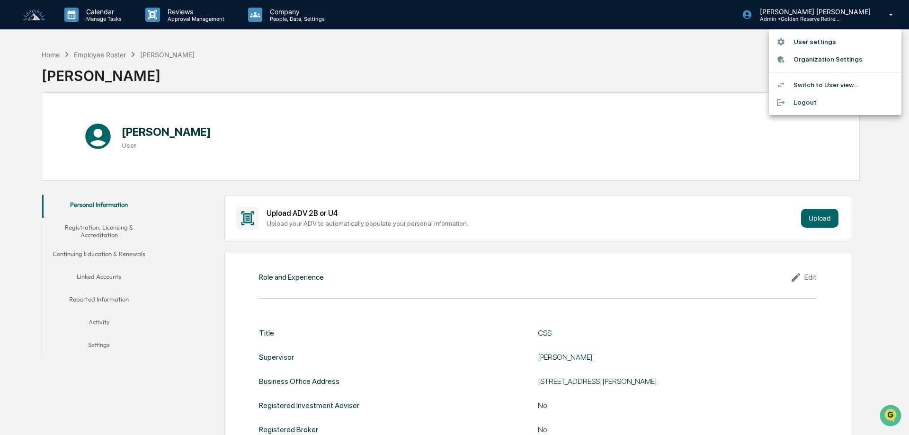
click at [283, 17] on div at bounding box center [454, 217] width 909 height 435
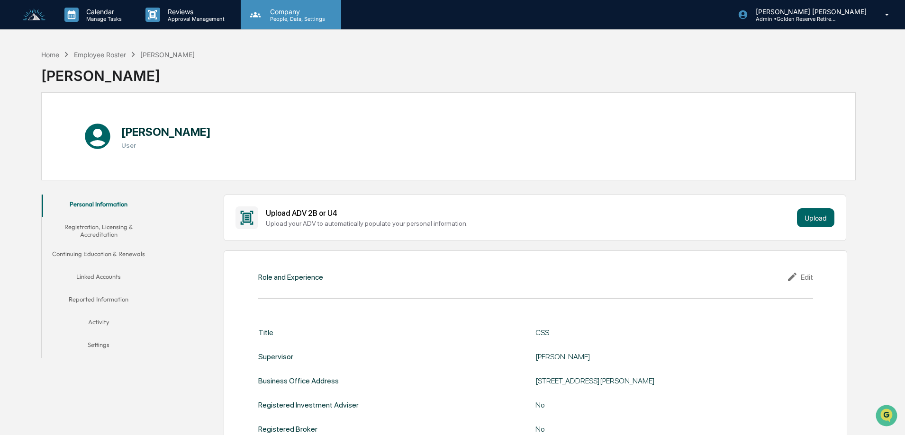
click at [278, 15] on p "Company" at bounding box center [295, 12] width 67 height 8
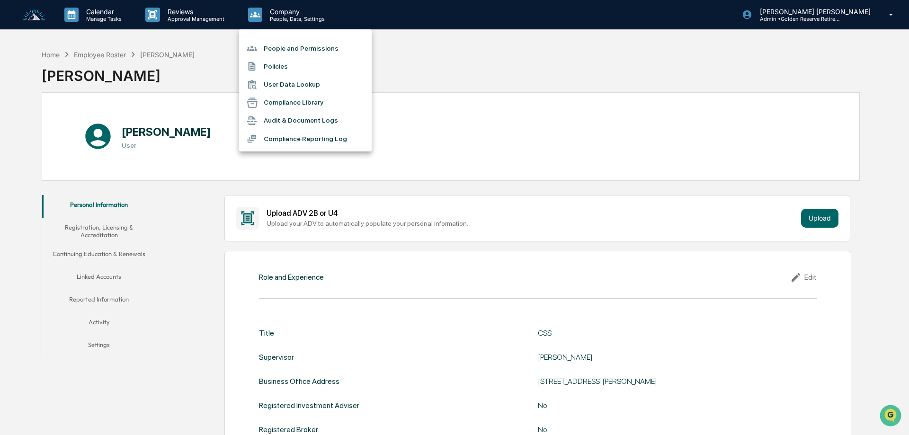
click at [181, 15] on div at bounding box center [454, 217] width 909 height 435
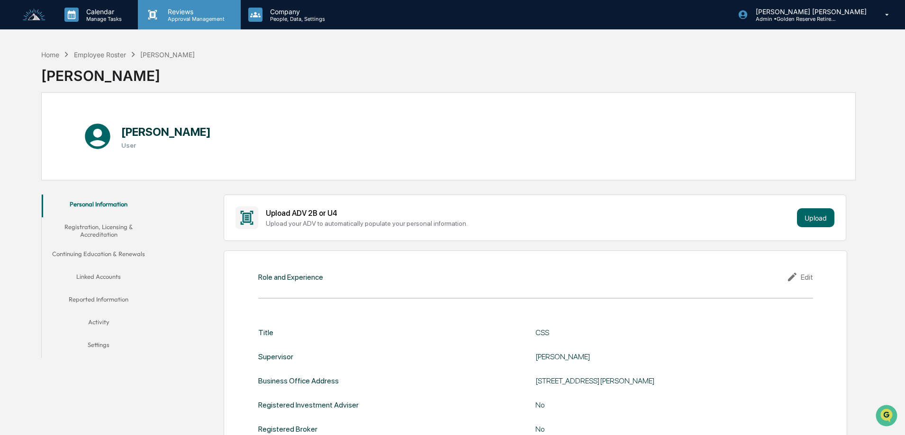
click at [183, 14] on p "Reviews" at bounding box center [194, 12] width 69 height 8
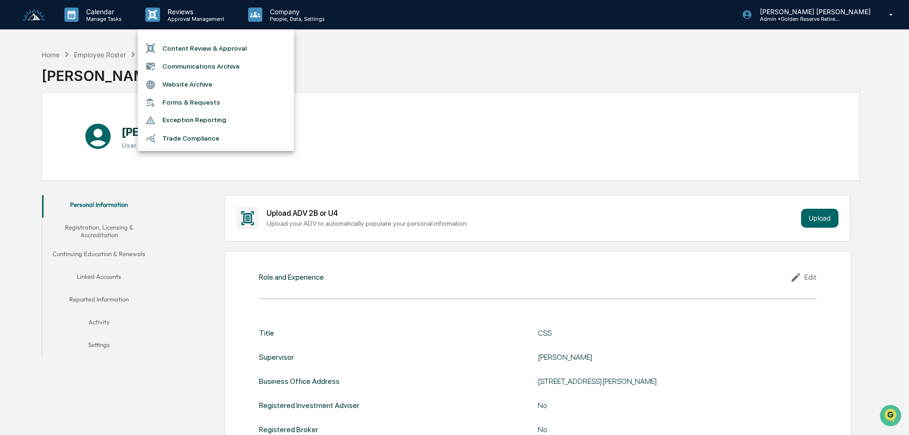
click at [114, 16] on div at bounding box center [454, 217] width 909 height 435
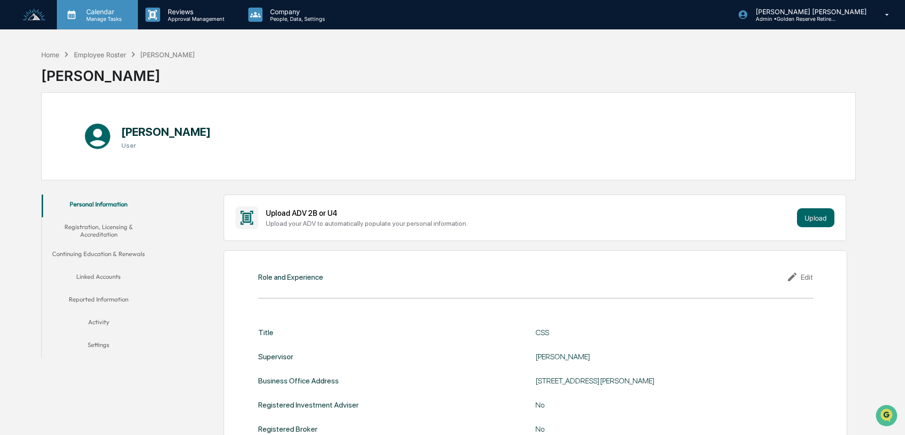
click at [108, 16] on p "Manage Tasks" at bounding box center [103, 19] width 48 height 7
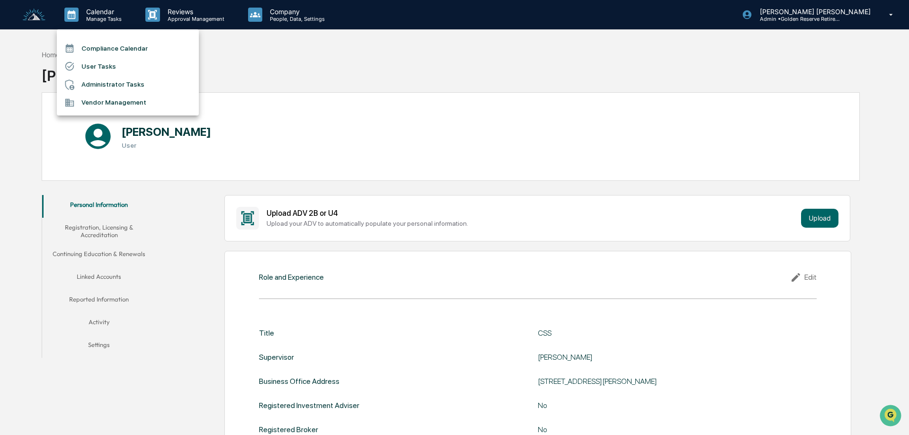
click at [351, 127] on div at bounding box center [454, 217] width 909 height 435
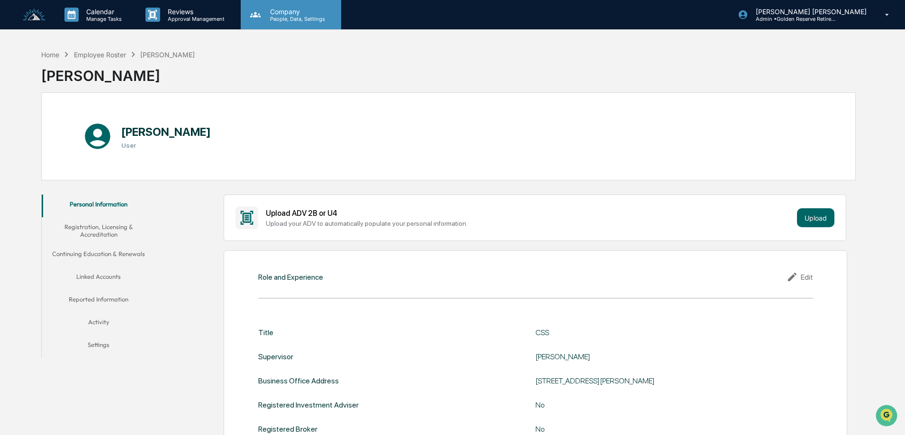
click at [296, 16] on p "People, Data, Settings" at bounding box center [295, 19] width 67 height 7
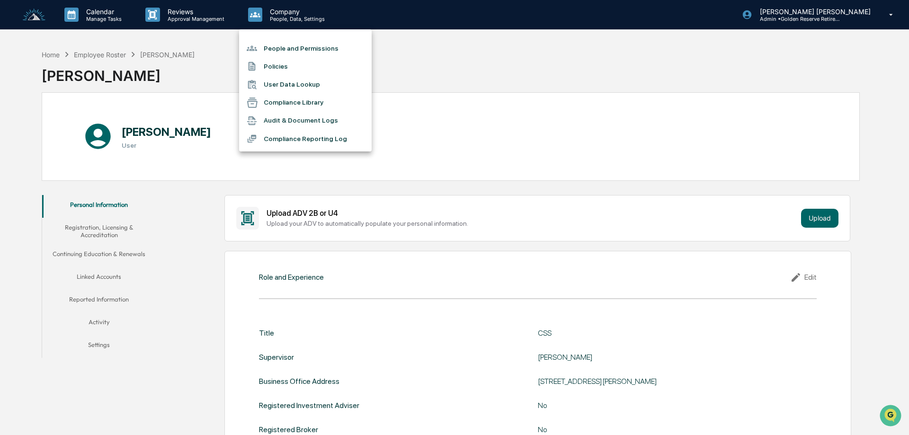
click at [205, 51] on div at bounding box center [454, 217] width 909 height 435
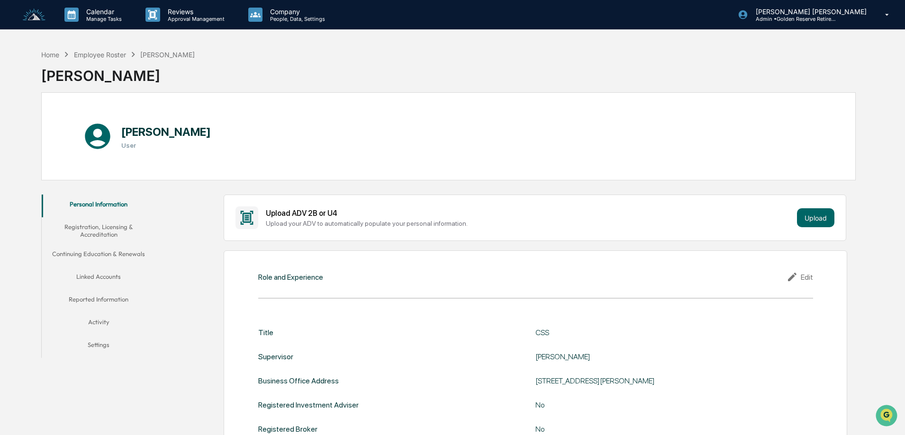
click at [36, 12] on img at bounding box center [34, 15] width 23 height 13
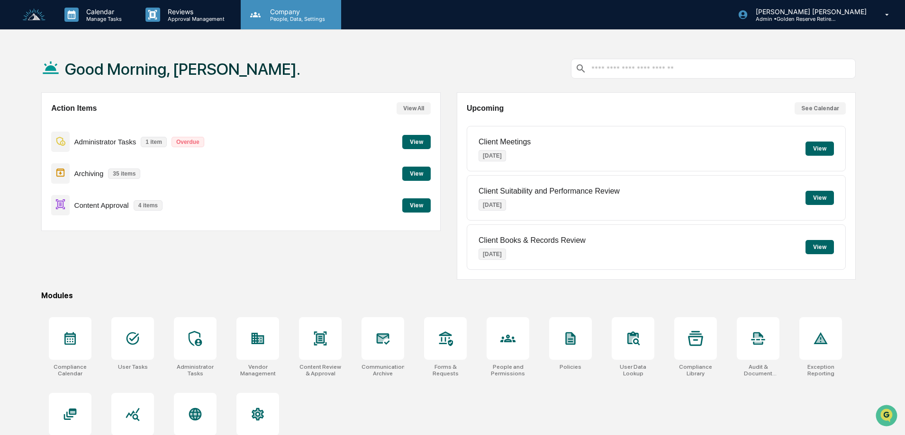
click at [298, 20] on p "People, Data, Settings" at bounding box center [295, 19] width 67 height 7
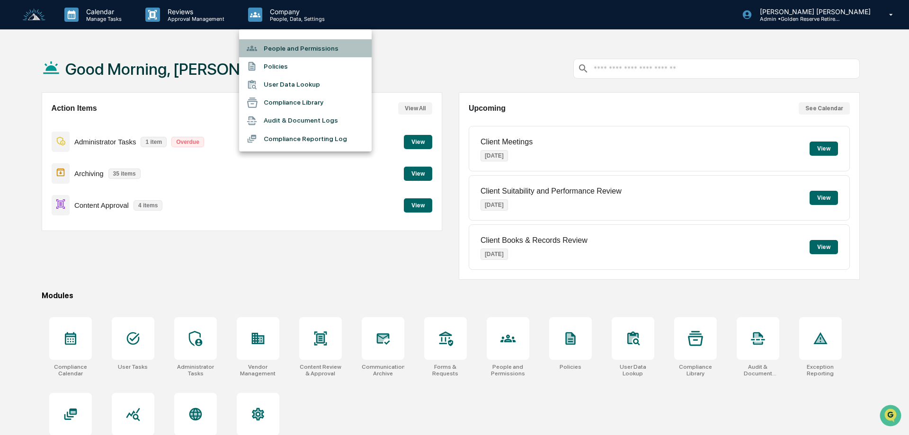
click at [288, 50] on li "People and Permissions" at bounding box center [305, 48] width 133 height 18
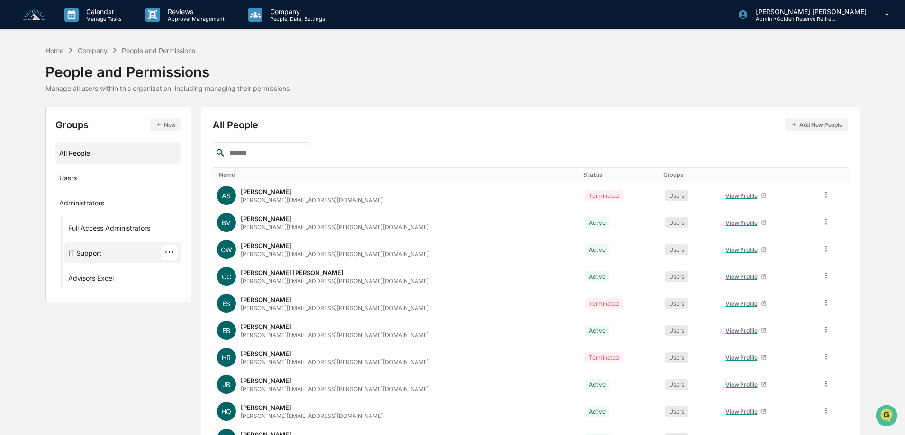
click at [74, 256] on div "IT Support" at bounding box center [84, 254] width 33 height 11
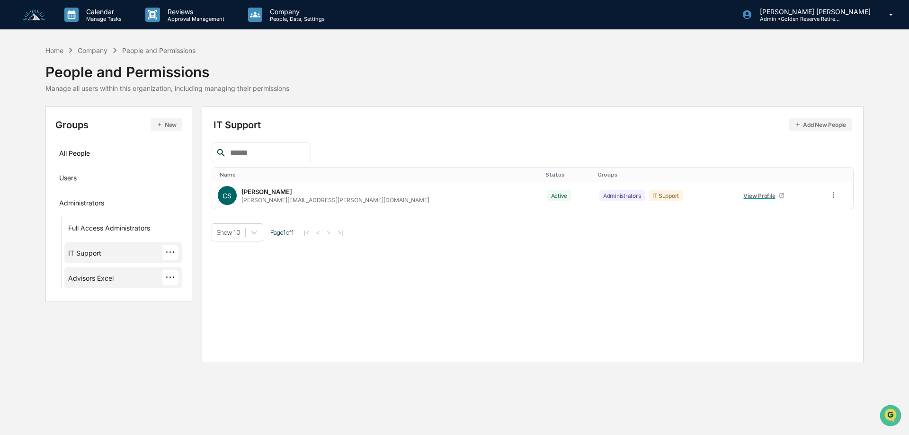
click at [116, 276] on div "Advisors Excel ···" at bounding box center [123, 278] width 110 height 16
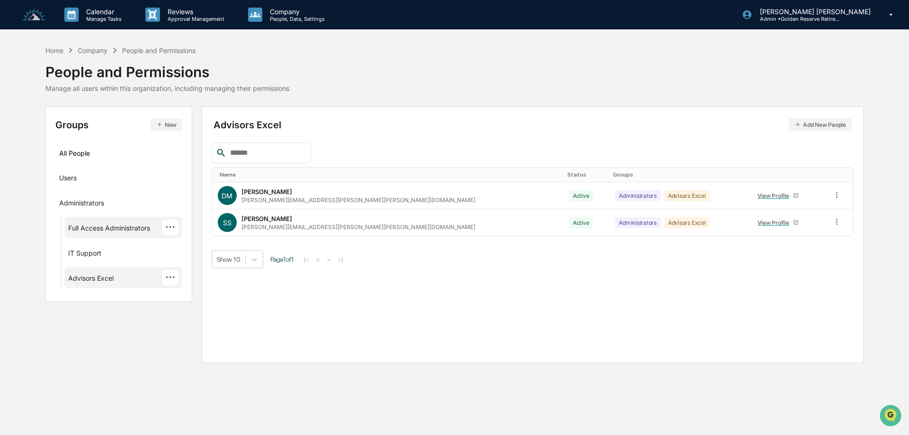
click at [100, 226] on div "Full Access Administrators" at bounding box center [109, 229] width 82 height 11
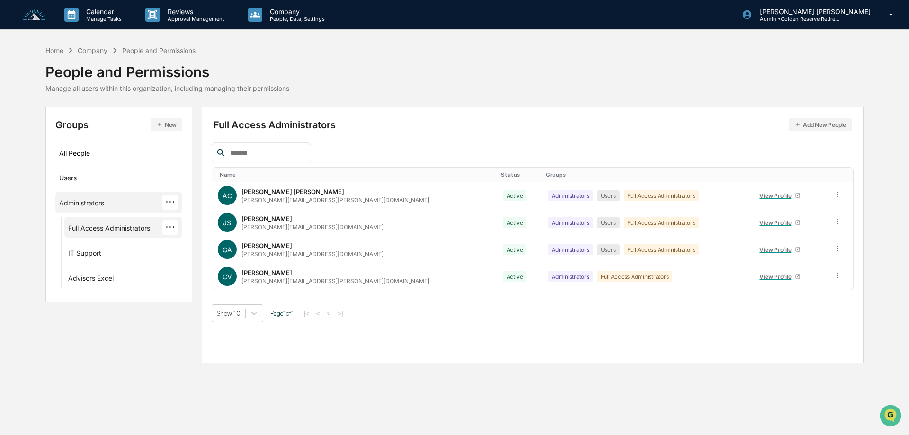
click at [90, 199] on div "Administrators" at bounding box center [81, 204] width 45 height 11
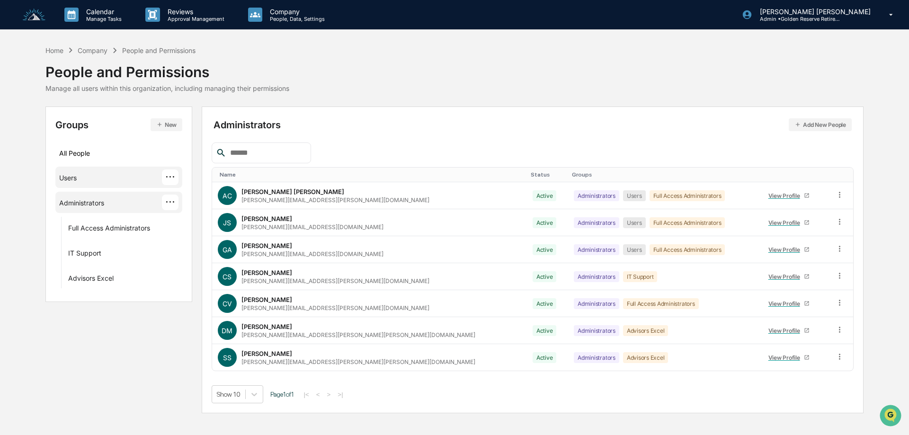
click at [80, 178] on div "Users ···" at bounding box center [118, 178] width 119 height 16
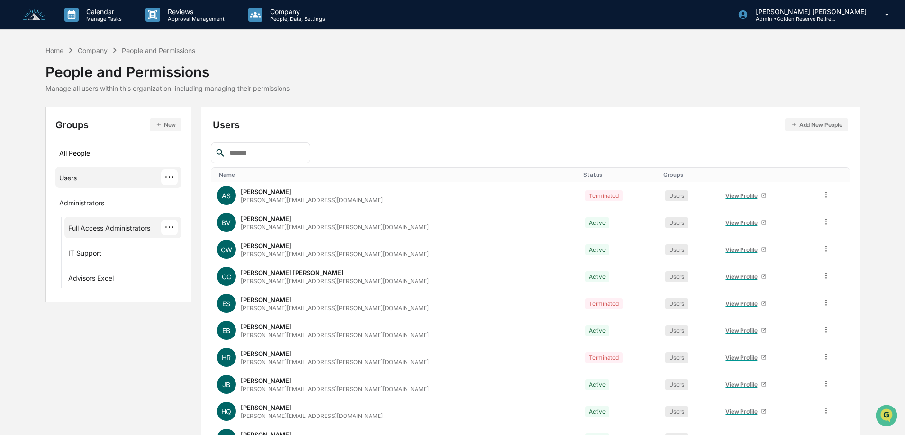
click at [108, 228] on div "Full Access Administrators" at bounding box center [109, 229] width 82 height 11
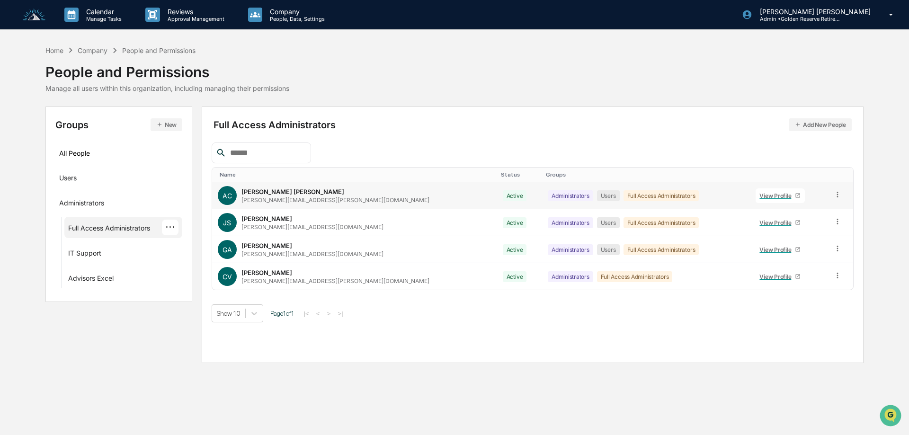
click at [503, 191] on div "Active" at bounding box center [515, 195] width 24 height 11
click at [86, 151] on div "All People" at bounding box center [118, 153] width 119 height 16
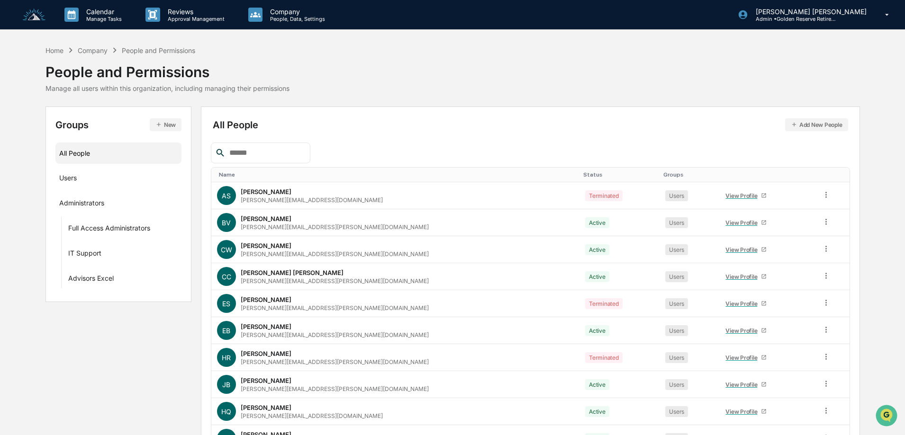
click at [168, 126] on button "New" at bounding box center [166, 124] width 32 height 13
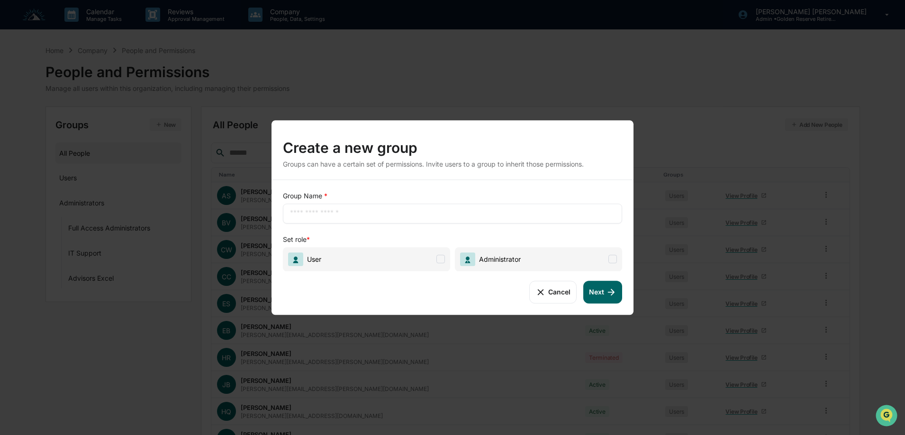
click at [329, 213] on input "text" at bounding box center [452, 213] width 325 height 9
type input "**********"
click at [443, 258] on span at bounding box center [440, 259] width 9 height 9
click at [505, 57] on div "**********" at bounding box center [452, 217] width 905 height 435
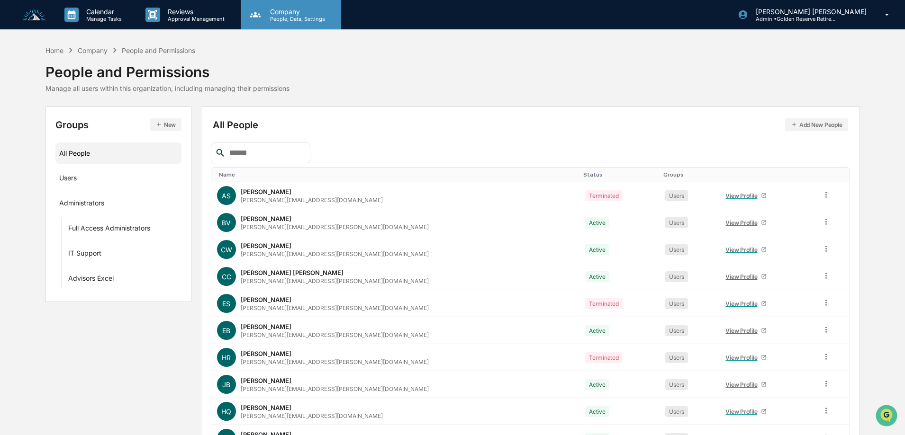
click at [315, 11] on p "Company" at bounding box center [295, 12] width 67 height 8
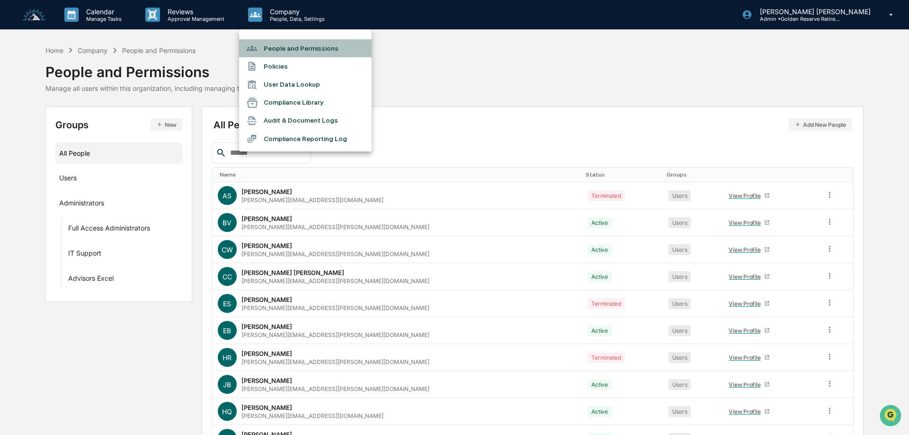
click at [285, 50] on li "People and Permissions" at bounding box center [305, 48] width 133 height 18
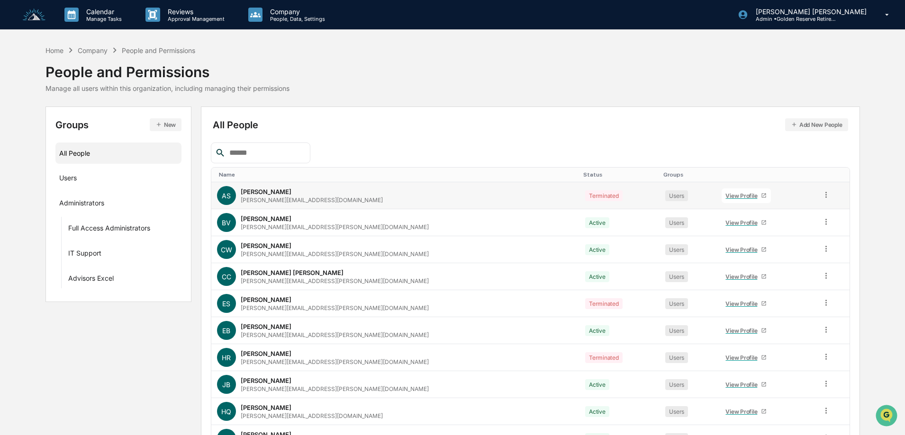
scroll to position [59, 0]
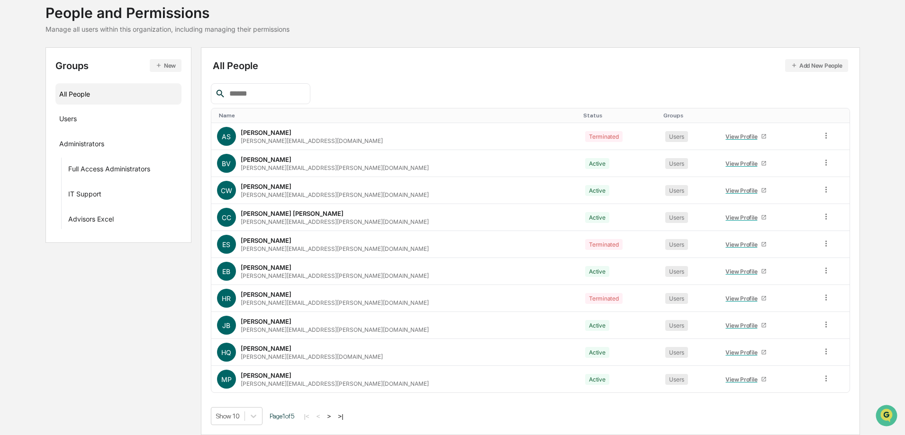
click at [334, 418] on button ">" at bounding box center [328, 417] width 9 height 8
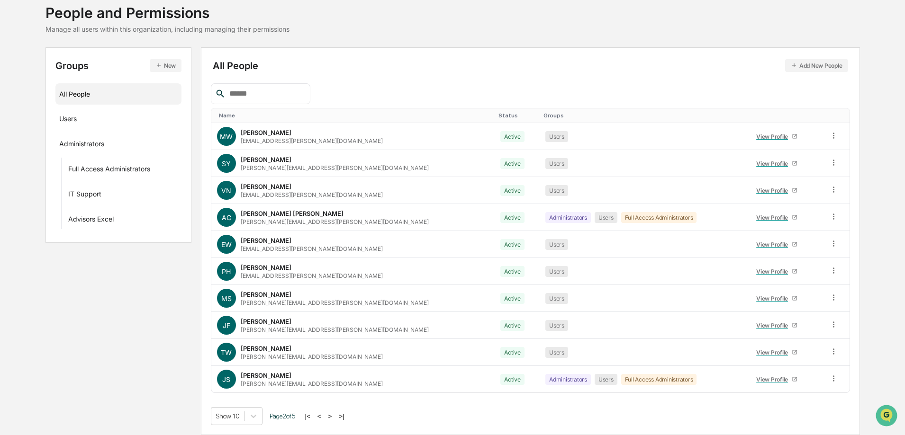
click at [335, 418] on button ">" at bounding box center [329, 417] width 9 height 8
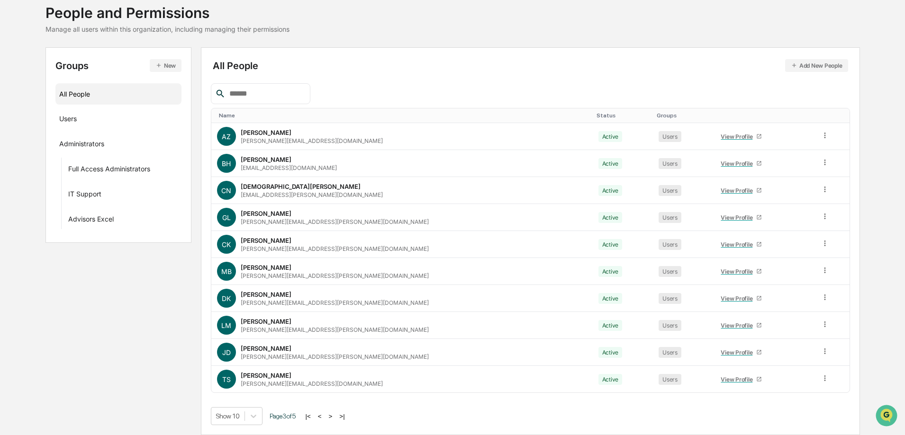
click at [334, 418] on button ">" at bounding box center [330, 417] width 9 height 8
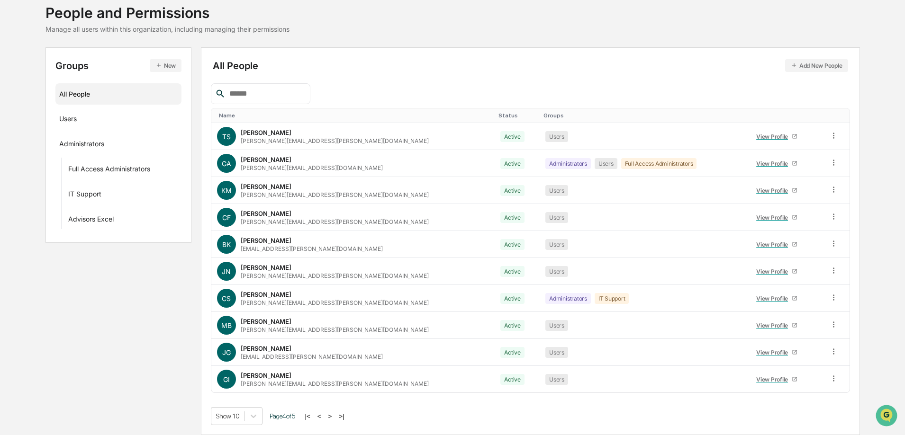
click at [334, 418] on button ">" at bounding box center [329, 417] width 9 height 8
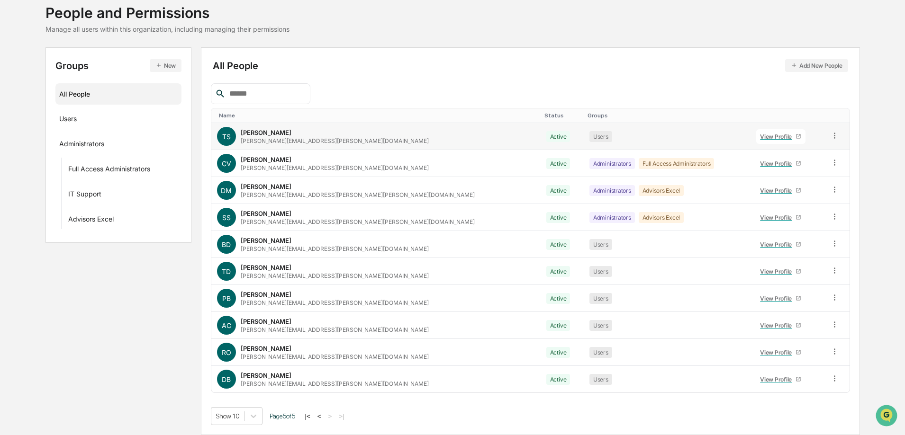
click at [546, 135] on div "Active" at bounding box center [558, 136] width 24 height 11
click at [830, 135] on icon at bounding box center [834, 135] width 9 height 9
click at [795, 170] on div "Change Status" at bounding box center [792, 169] width 79 height 11
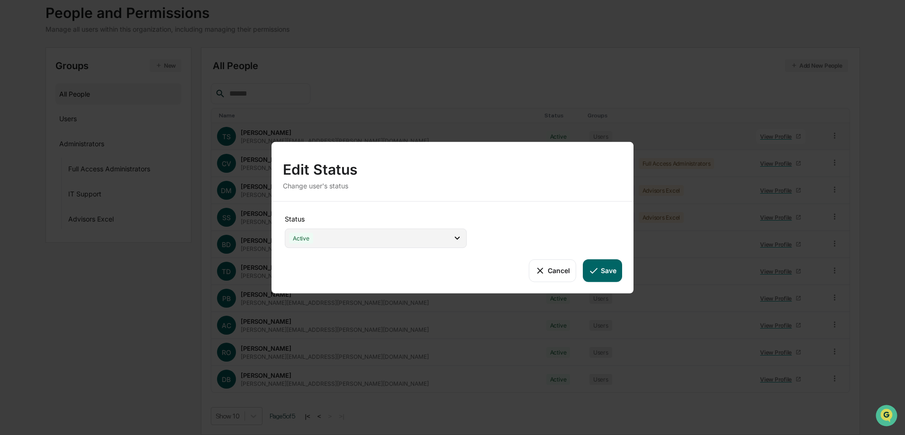
click at [392, 239] on div "Active" at bounding box center [376, 237] width 182 height 19
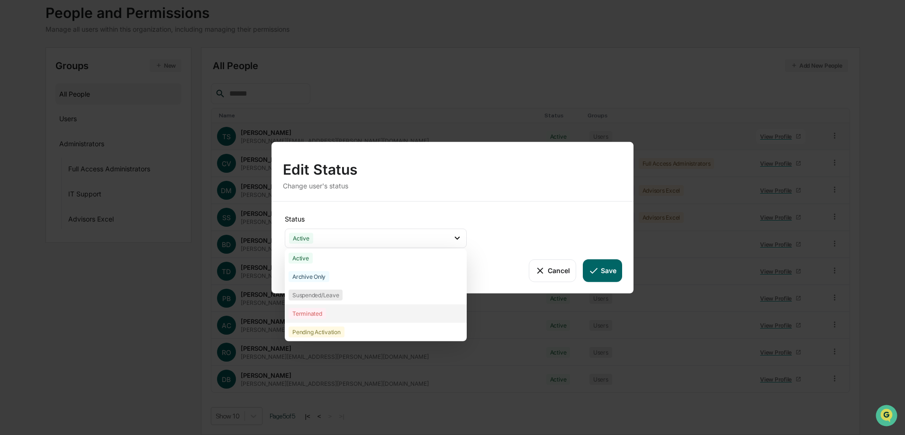
click at [315, 314] on div "Terminated" at bounding box center [306, 313] width 37 height 11
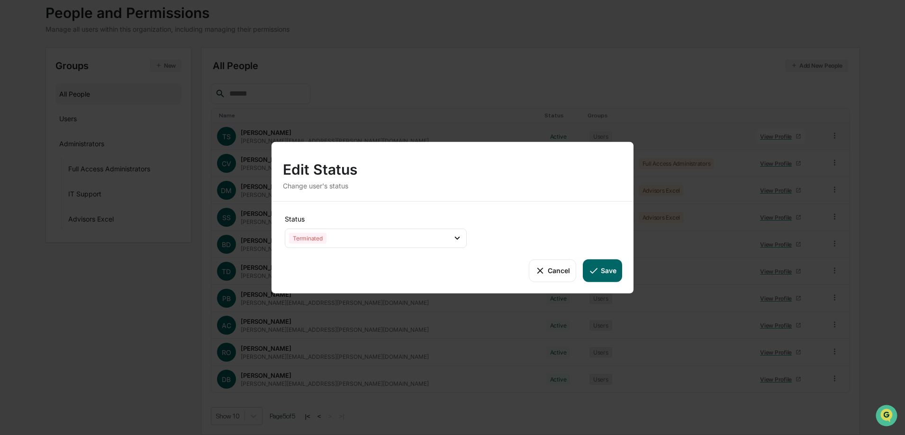
click at [603, 270] on button "Save" at bounding box center [602, 270] width 39 height 23
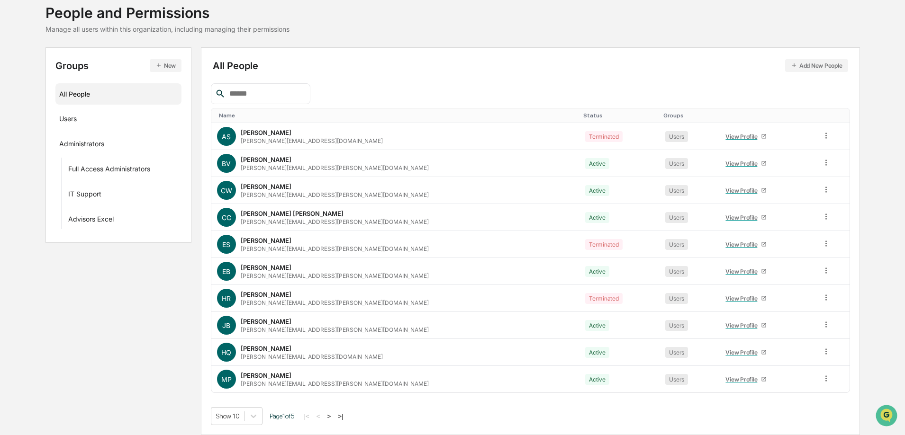
click at [334, 417] on button ">" at bounding box center [328, 417] width 9 height 8
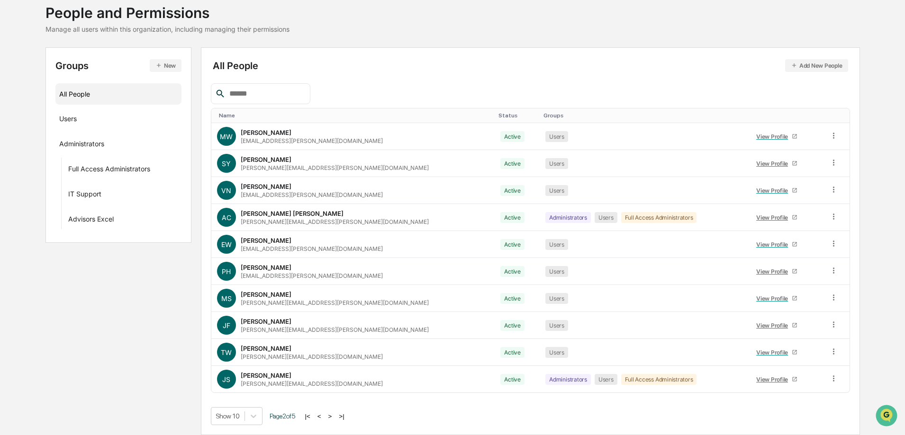
click at [323, 416] on button "<" at bounding box center [319, 417] width 9 height 8
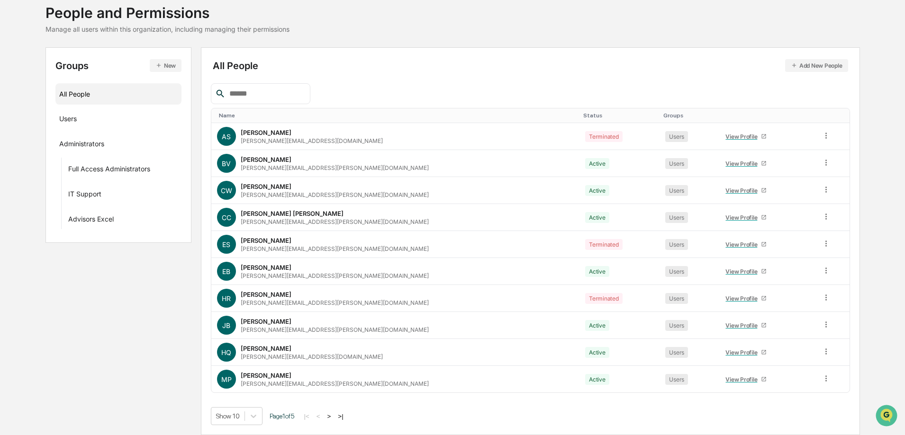
click at [333, 418] on button ">" at bounding box center [328, 417] width 9 height 8
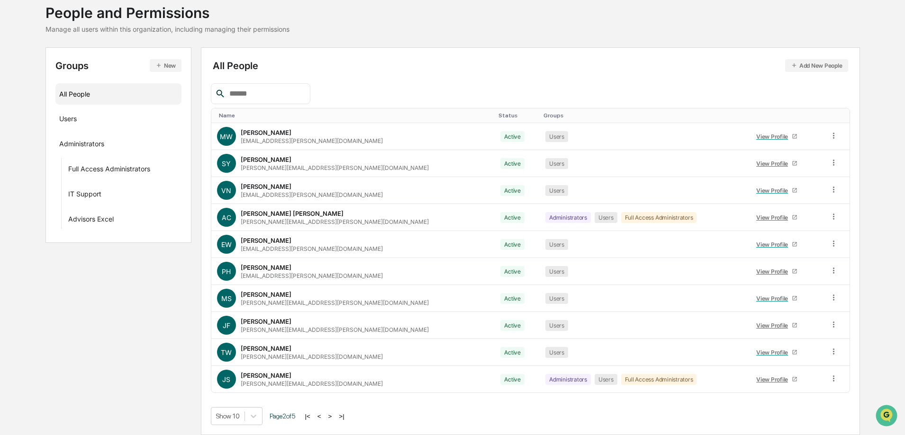
click at [332, 418] on button ">" at bounding box center [329, 417] width 9 height 8
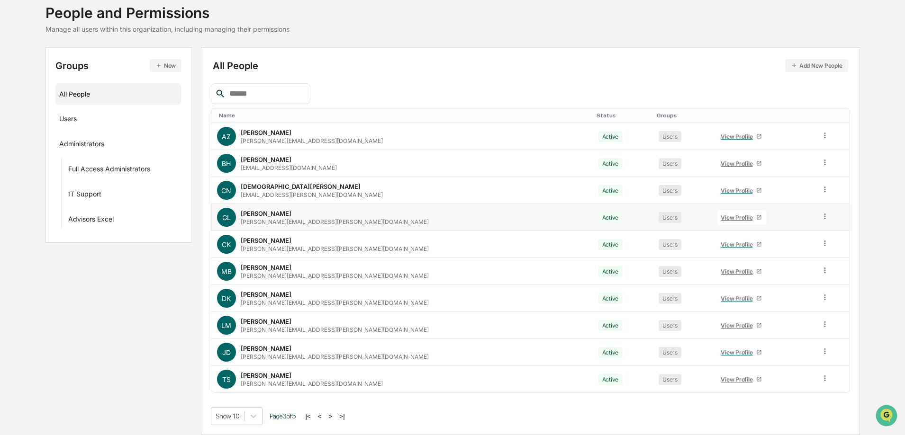
click at [820, 216] on icon at bounding box center [824, 216] width 9 height 9
click at [760, 250] on div "Change Status" at bounding box center [782, 250] width 79 height 11
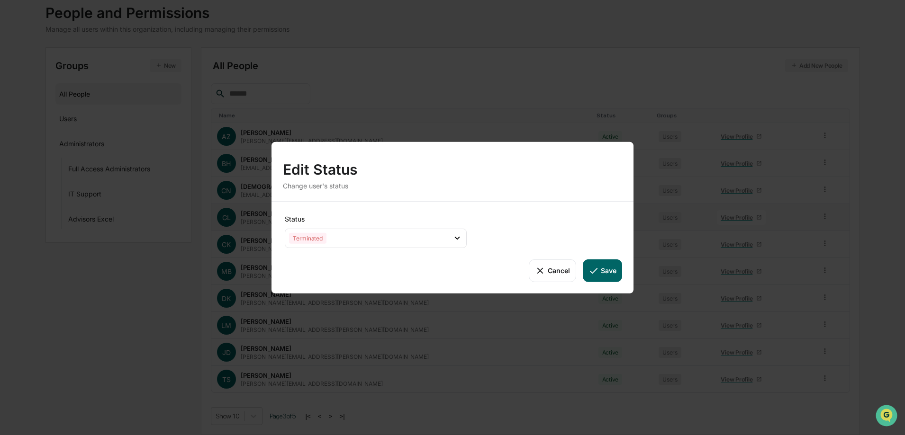
click at [607, 275] on button "Save" at bounding box center [602, 270] width 39 height 23
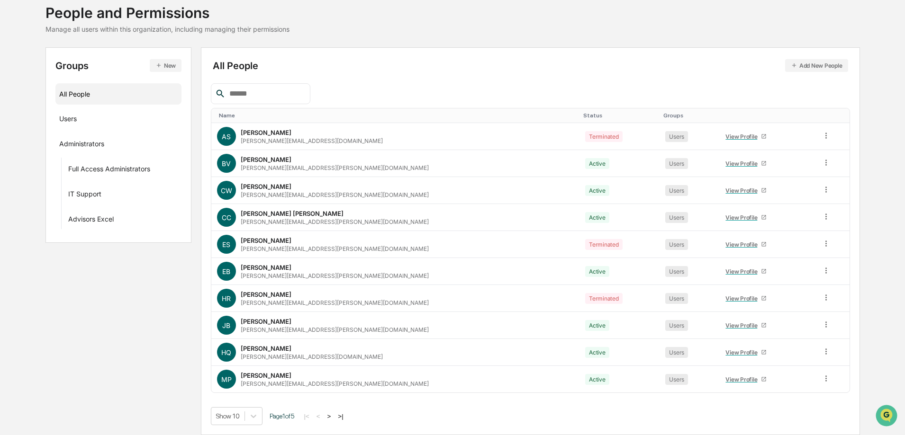
click at [333, 420] on button ">" at bounding box center [328, 417] width 9 height 8
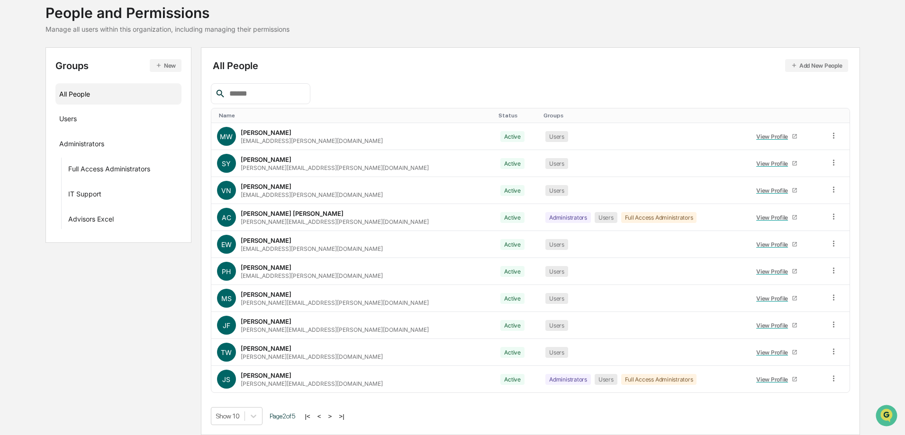
click at [333, 420] on button ">" at bounding box center [329, 417] width 9 height 8
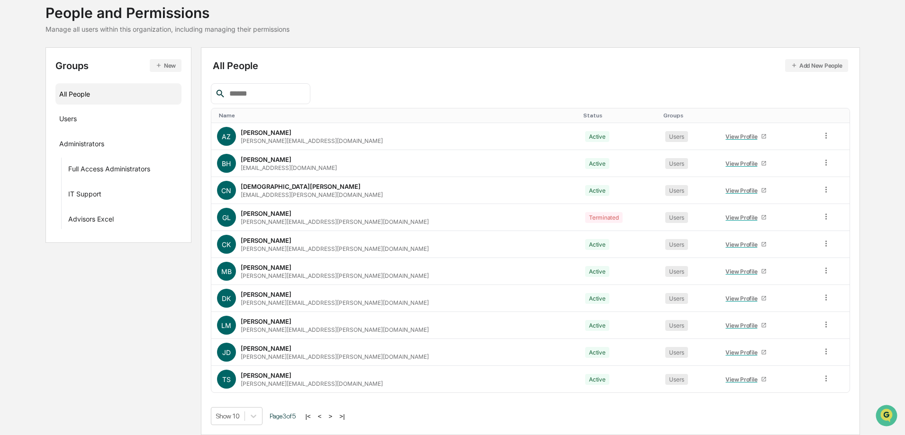
click at [333, 420] on button ">" at bounding box center [330, 417] width 9 height 8
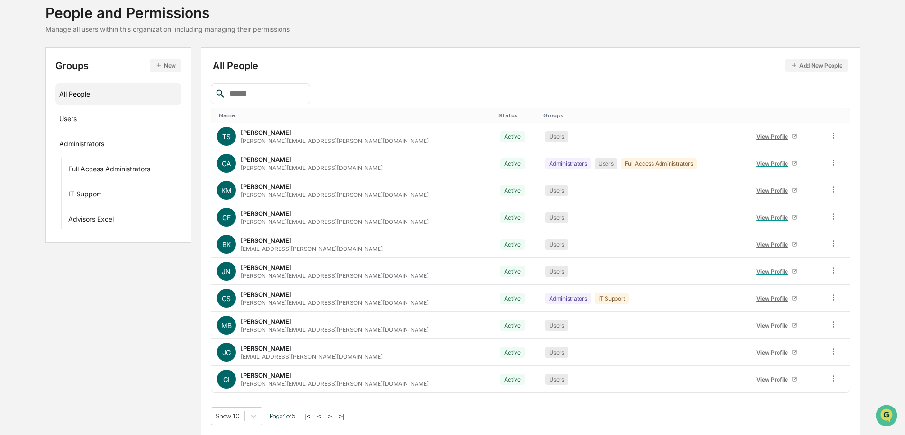
click at [333, 417] on button ">" at bounding box center [329, 417] width 9 height 8
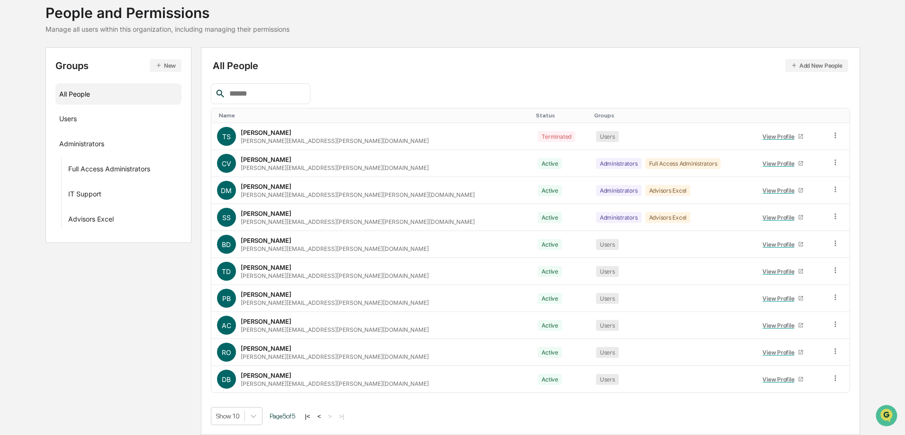
click at [320, 414] on button "<" at bounding box center [319, 417] width 9 height 8
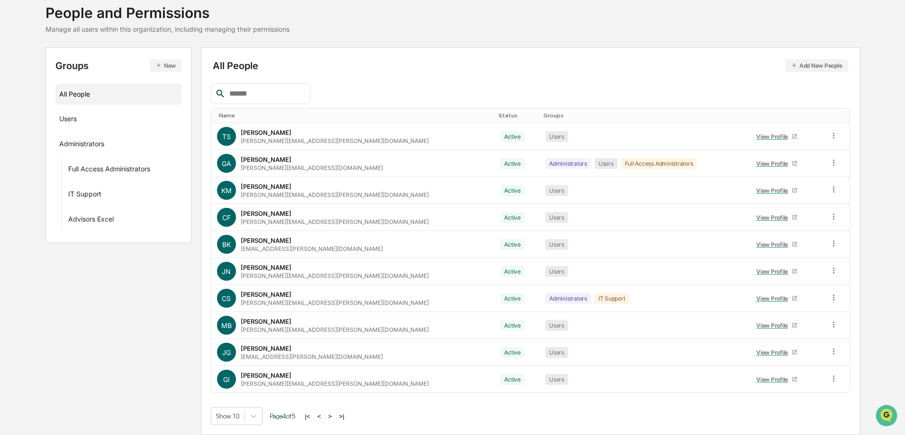
click at [320, 414] on button "<" at bounding box center [319, 417] width 9 height 8
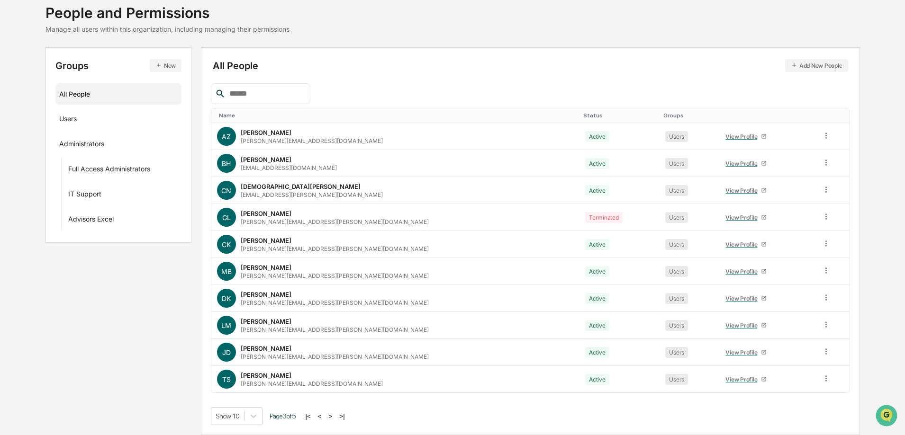
click at [320, 414] on button "<" at bounding box center [319, 417] width 9 height 8
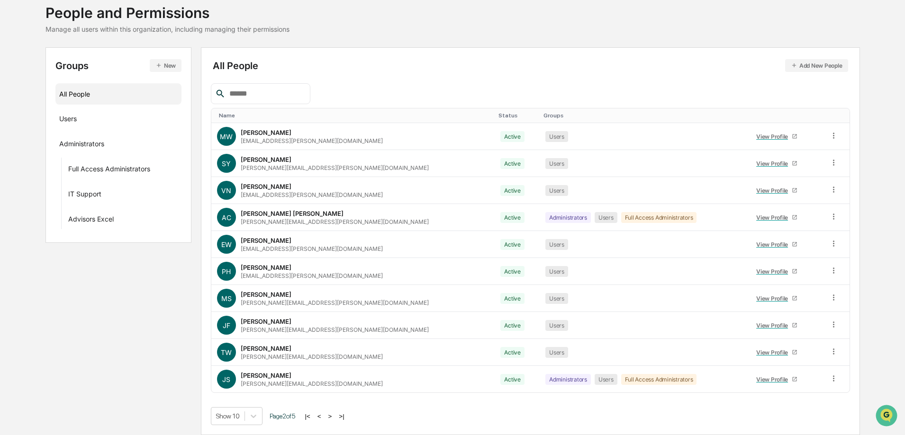
click at [319, 414] on button "<" at bounding box center [319, 417] width 9 height 8
